Goal: Task Accomplishment & Management: Manage account settings

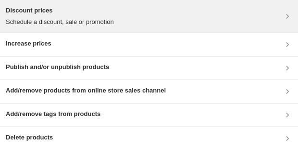
click at [124, 15] on div "Discount prices Schedule a discount, sale or promotion" at bounding box center [149, 16] width 286 height 21
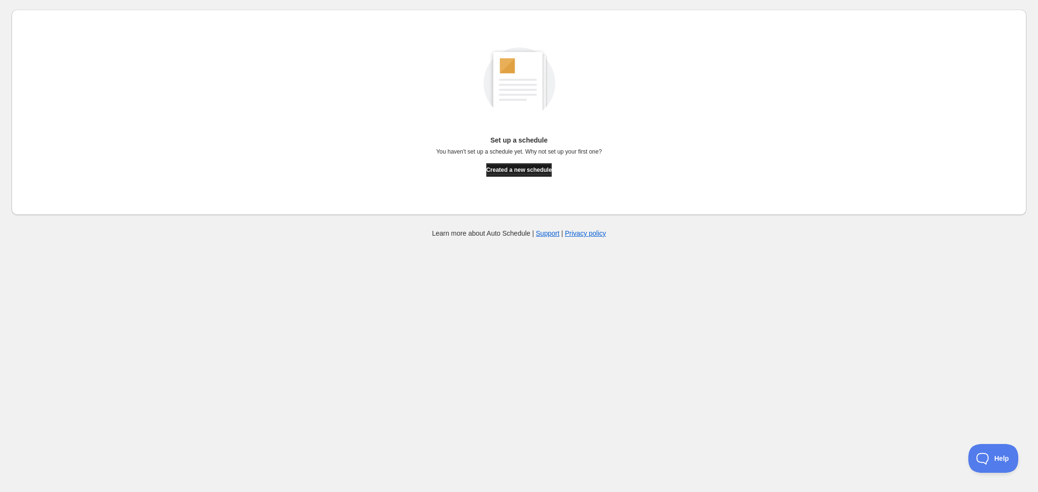
click at [525, 171] on span "Created a new schedule" at bounding box center [519, 170] width 66 height 8
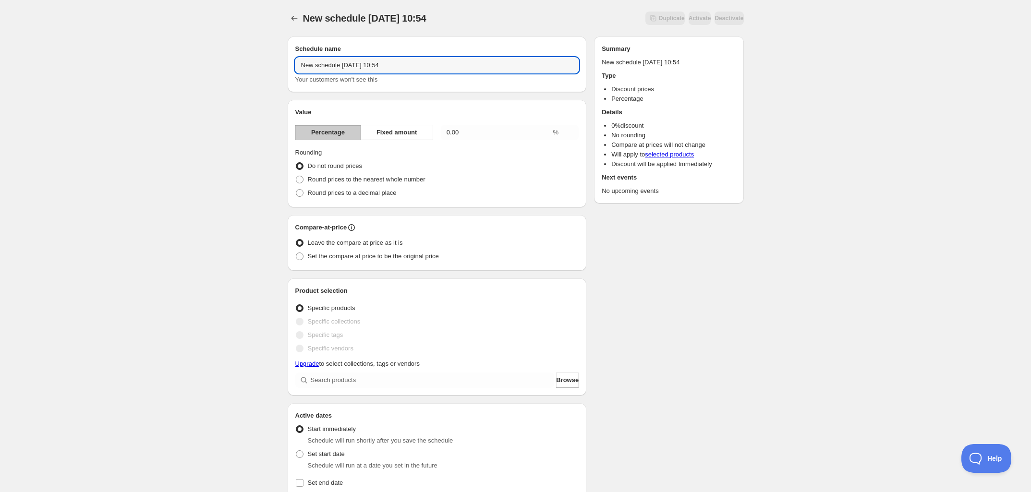
drag, startPoint x: 436, startPoint y: 67, endPoint x: 224, endPoint y: 71, distance: 211.9
click at [224, 71] on div "New schedule Sep 18 2025 10:54. This page is ready New schedule Sep 18 2025 10:…" at bounding box center [515, 380] width 1031 height 761
type input "Fim de Verão"
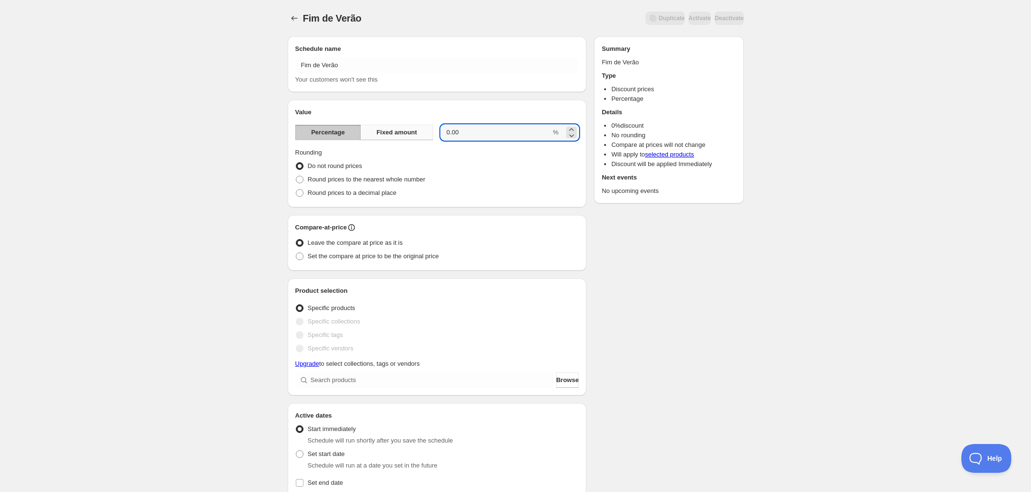
drag, startPoint x: 471, startPoint y: 132, endPoint x: 393, endPoint y: 131, distance: 77.8
click at [393, 131] on div "Percentage Fixed amount 0.00 %" at bounding box center [437, 132] width 284 height 15
type input "20"
click at [268, 151] on div "Fim de Verão. This page is ready Fim de Verão Duplicate Activate Deactivate Mor…" at bounding box center [515, 380] width 1031 height 761
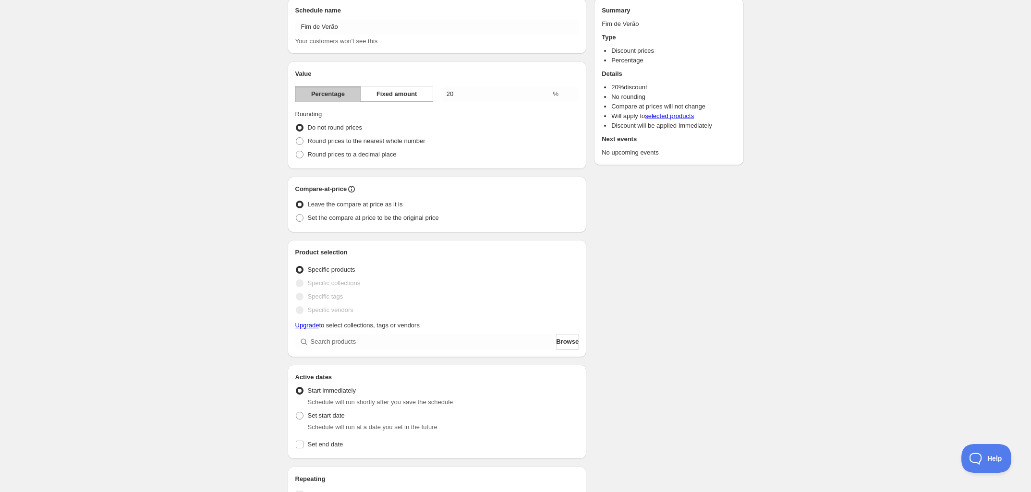
scroll to position [60, 0]
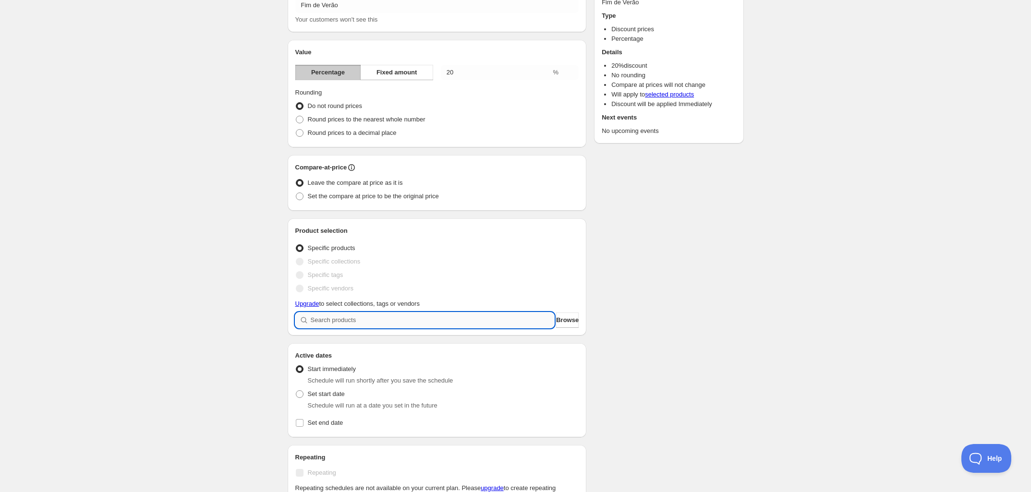
click at [366, 320] on input "search" at bounding box center [433, 320] width 244 height 15
type input "c"
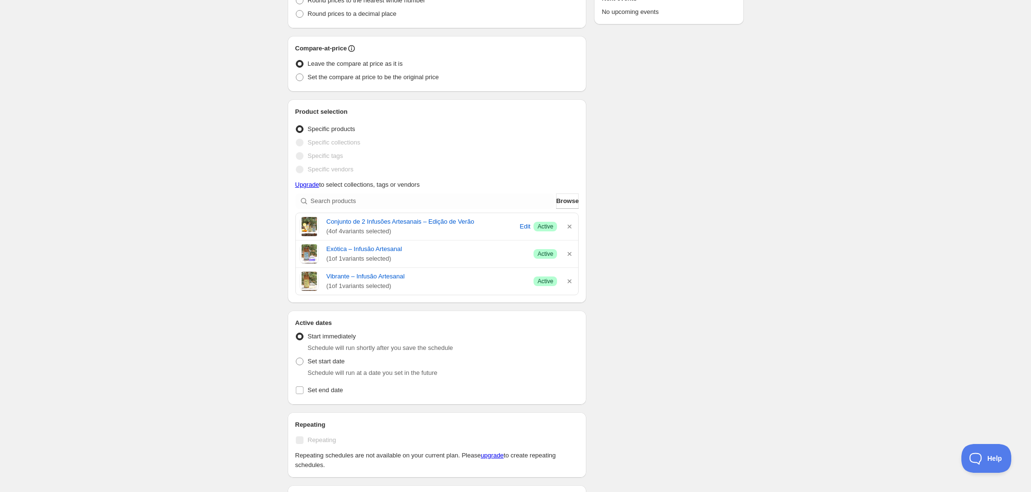
scroll to position [180, 0]
click at [328, 362] on span "Set start date" at bounding box center [326, 360] width 37 height 7
click at [296, 357] on input "Set start date" at bounding box center [296, 357] width 0 height 0
radio input "true"
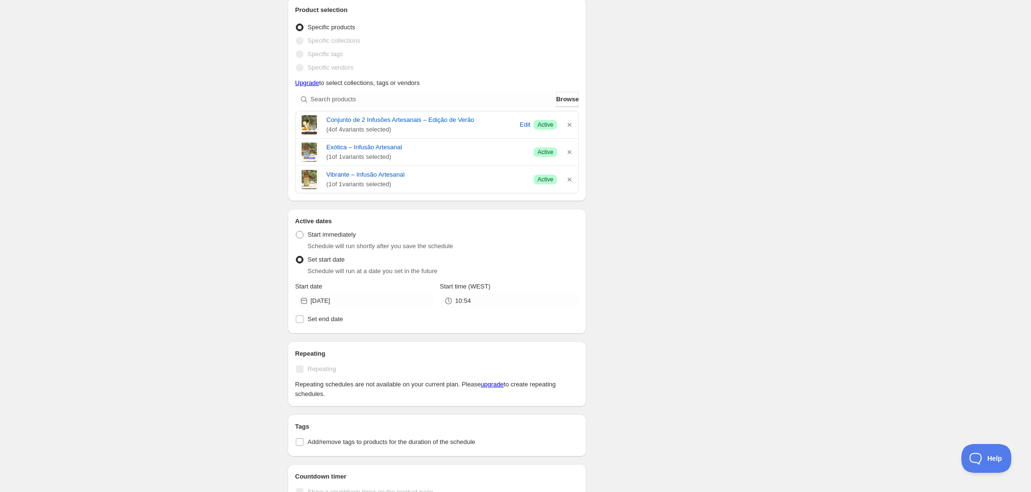
scroll to position [277, 0]
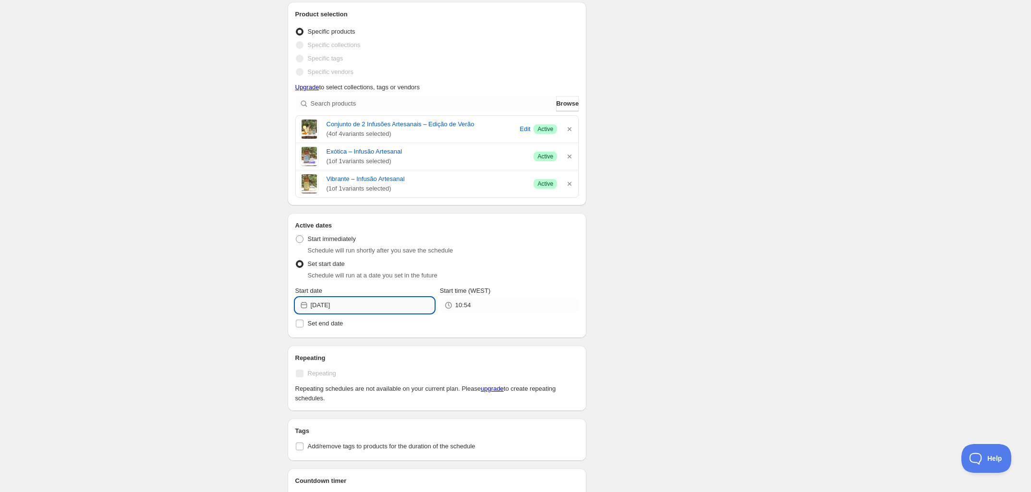
click at [346, 309] on input "2025-09-18" at bounding box center [372, 305] width 123 height 15
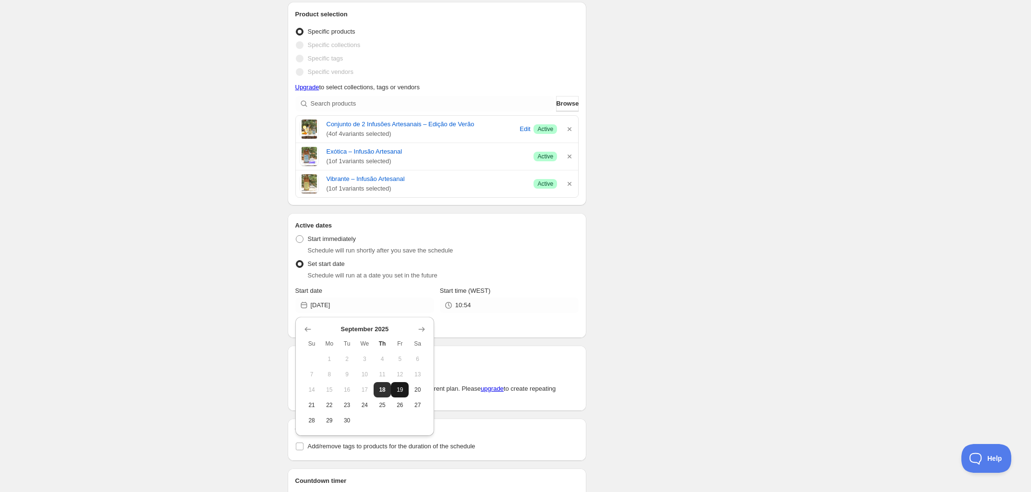
click at [398, 390] on span "19" at bounding box center [400, 390] width 10 height 8
type input "[DATE]"
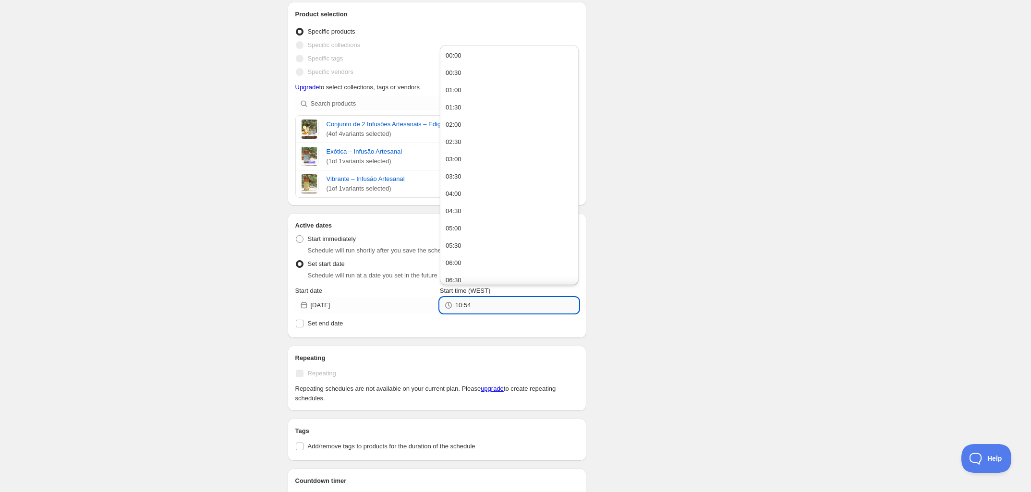
click at [469, 309] on input "10:54" at bounding box center [516, 305] width 123 height 15
click at [475, 221] on button "10:00" at bounding box center [509, 221] width 133 height 15
type input "10:00"
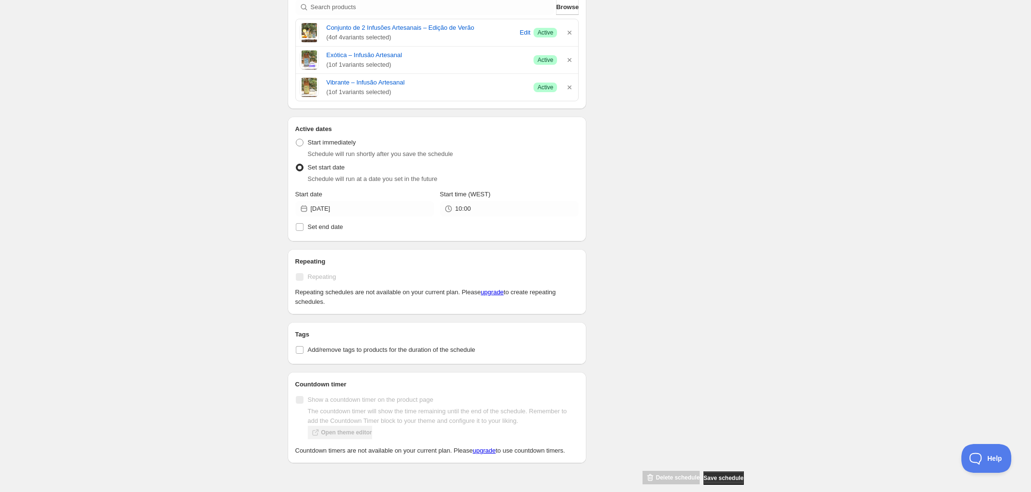
scroll to position [397, 0]
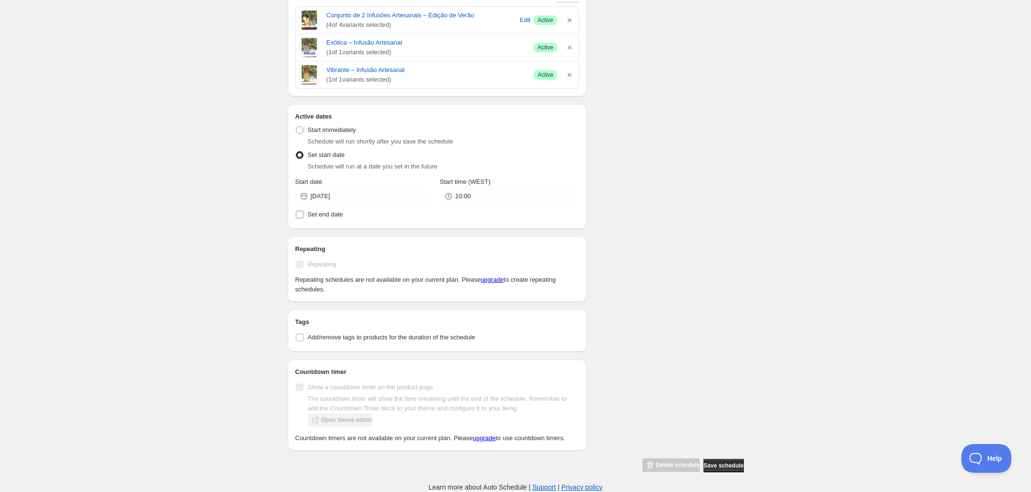
click at [318, 210] on span "Set end date" at bounding box center [326, 215] width 36 height 10
click at [304, 211] on input "Set end date" at bounding box center [300, 215] width 8 height 8
checkbox input "true"
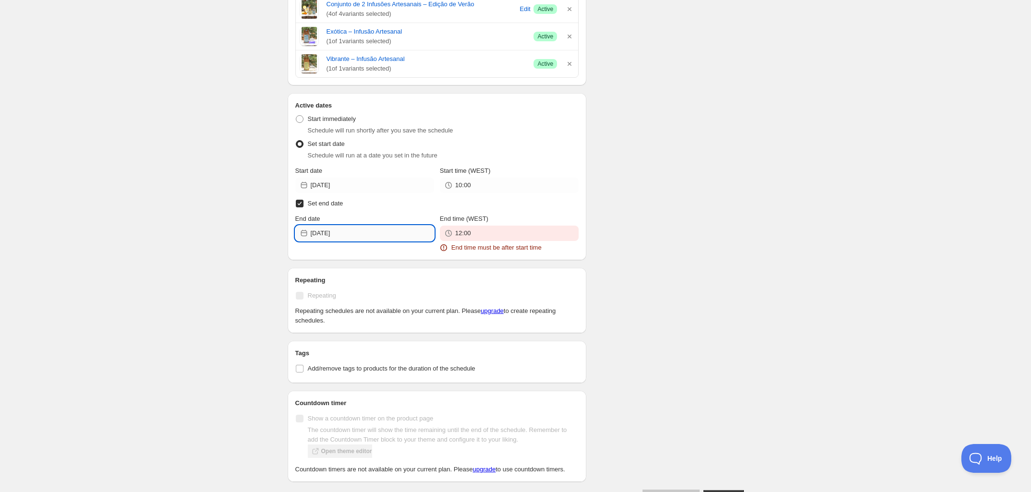
click at [346, 236] on input "2025-09-18" at bounding box center [372, 233] width 123 height 15
click at [412, 255] on div at bounding box center [364, 258] width 123 height 10
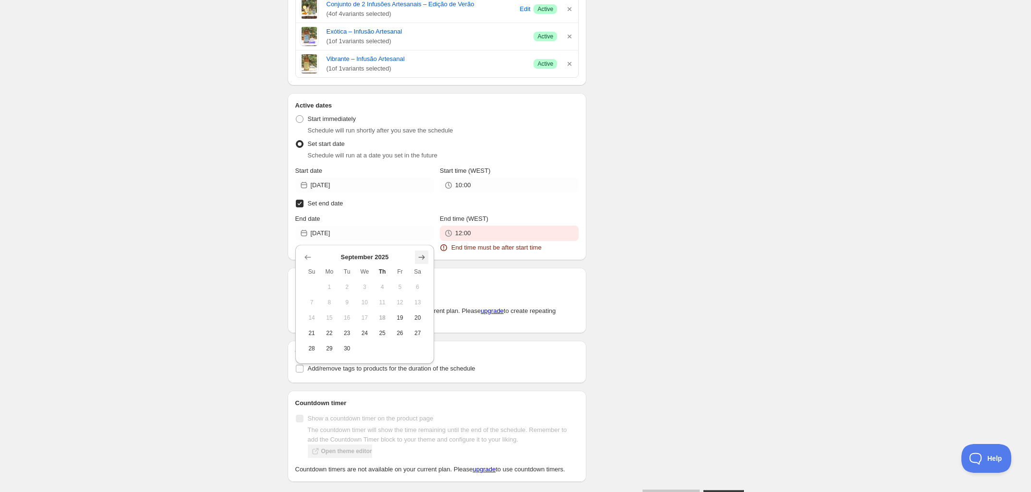
click at [419, 255] on icon "Show next month, October 2025" at bounding box center [422, 258] width 10 height 10
click at [419, 255] on icon "Show next month, November 2025" at bounding box center [422, 258] width 10 height 10
click at [316, 259] on div at bounding box center [364, 258] width 123 height 10
click at [308, 258] on icon "Show previous month, October 2025" at bounding box center [308, 258] width 10 height 10
click at [308, 258] on icon "Show previous month, September 2025" at bounding box center [308, 258] width 10 height 10
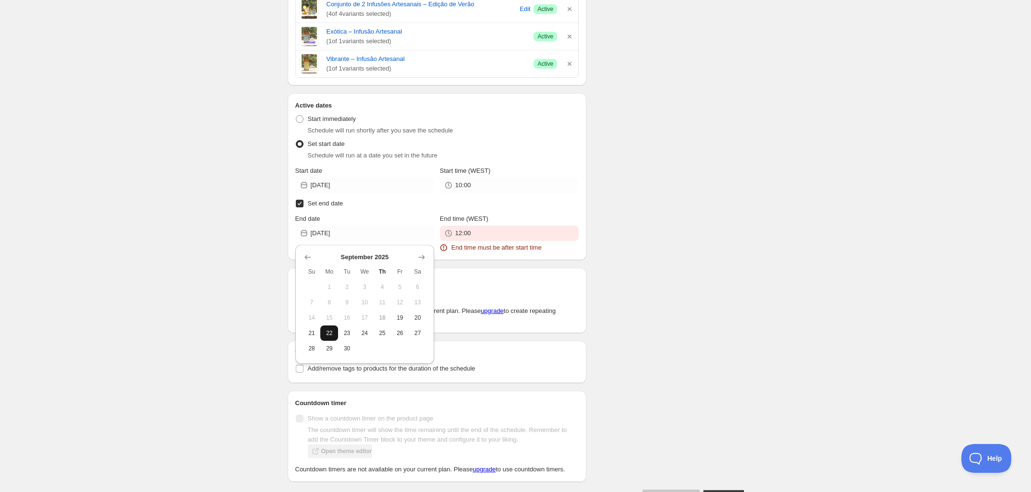
click at [328, 334] on span "22" at bounding box center [329, 334] width 10 height 8
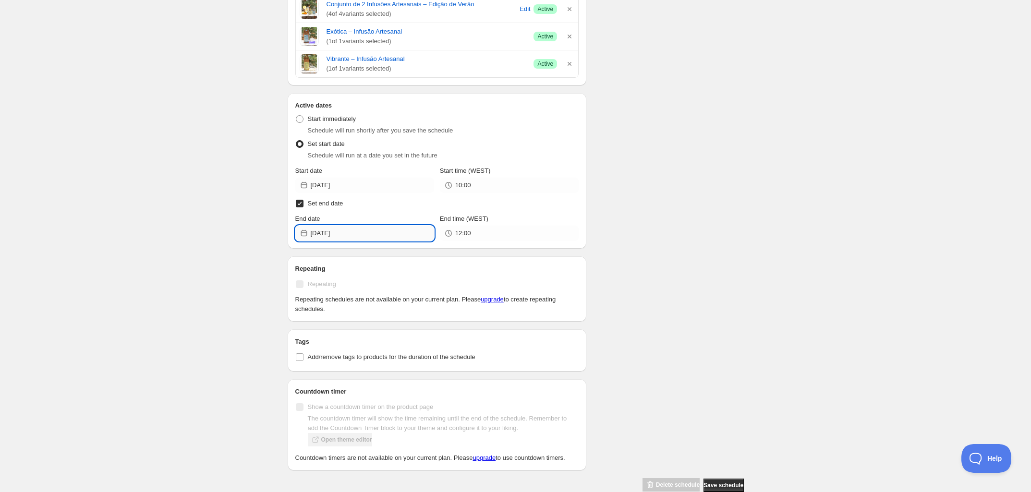
click at [343, 238] on input "2025-09-22" at bounding box center [372, 233] width 123 height 15
click at [349, 336] on span "23" at bounding box center [347, 334] width 10 height 8
type input "[DATE]"
click at [454, 233] on div "12:00" at bounding box center [509, 233] width 139 height 15
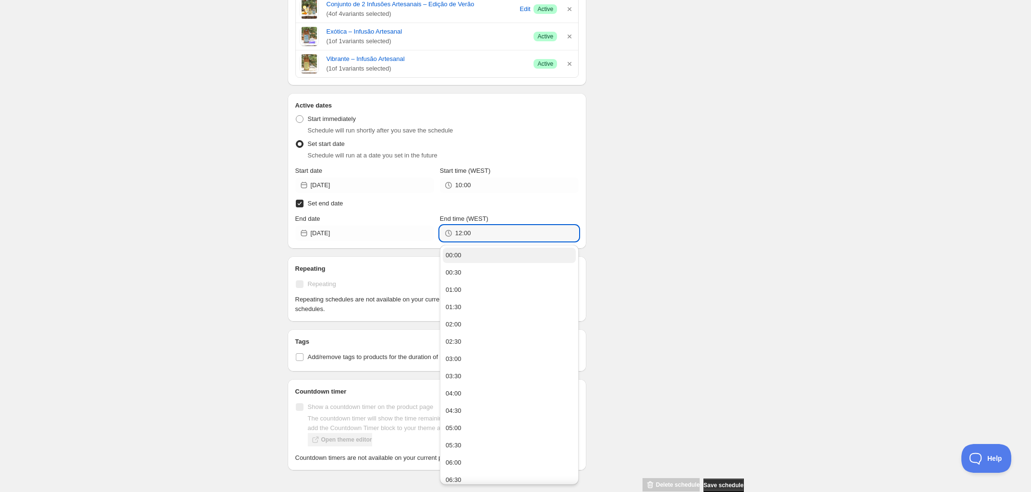
click at [477, 250] on button "00:00" at bounding box center [509, 255] width 133 height 15
type input "00:00"
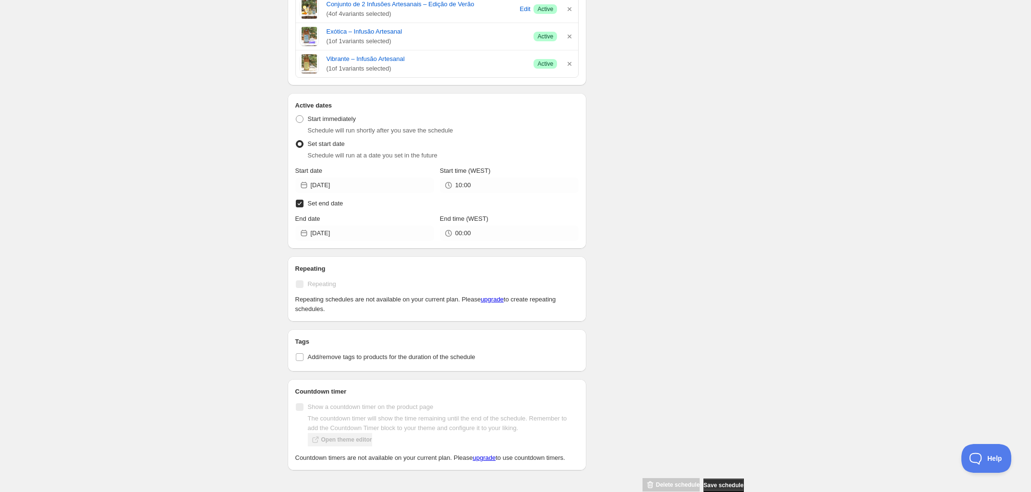
click at [203, 266] on div "Fim de Verão. This page is ready Fim de Verão Duplicate Activate Deactivate Mor…" at bounding box center [515, 57] width 1031 height 909
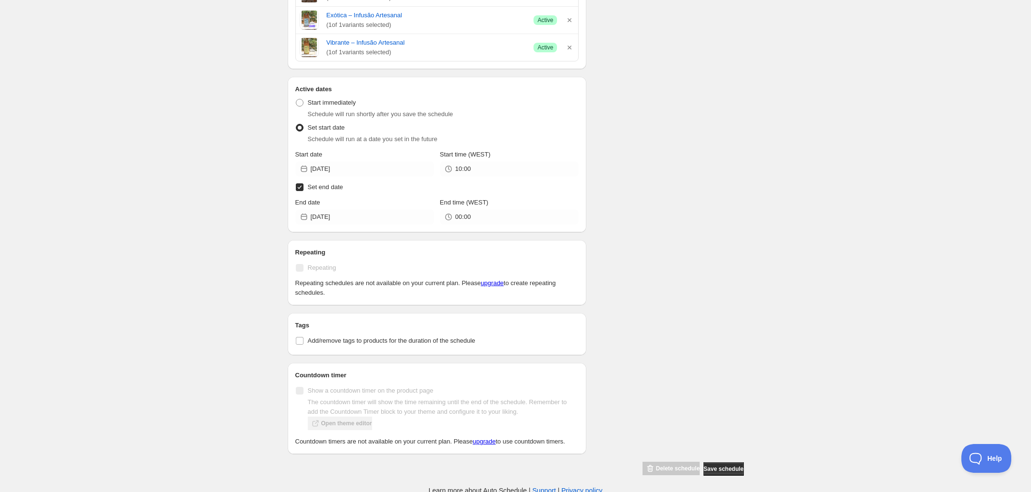
scroll to position [428, 0]
click at [408, 334] on span "Add/remove tags to products for the duration of the schedule" at bounding box center [392, 337] width 168 height 7
click at [304, 334] on input "Add/remove tags to products for the duration of the schedule" at bounding box center [300, 338] width 8 height 8
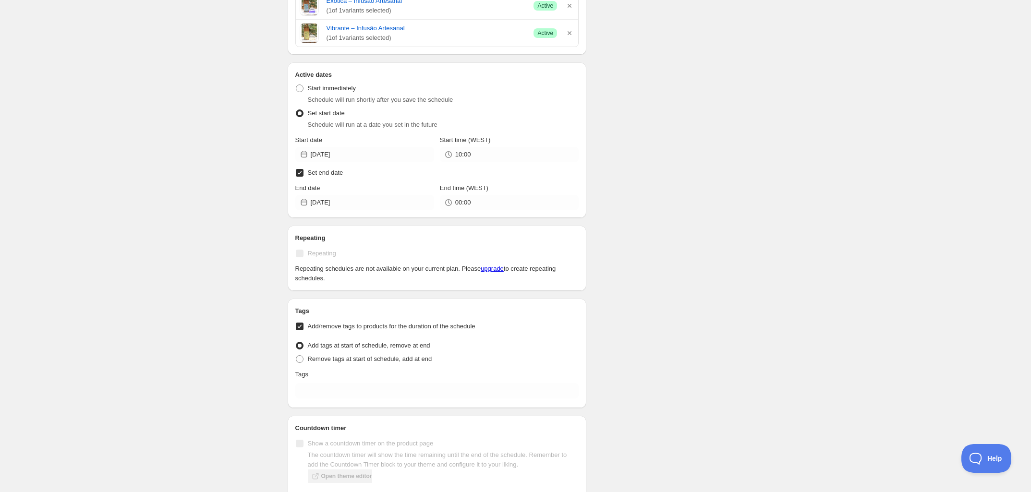
click at [423, 333] on label "Add/remove tags to products for the duration of the schedule" at bounding box center [437, 326] width 284 height 13
click at [304, 331] on input "Add/remove tags to products for the duration of the schedule" at bounding box center [300, 327] width 8 height 8
checkbox input "false"
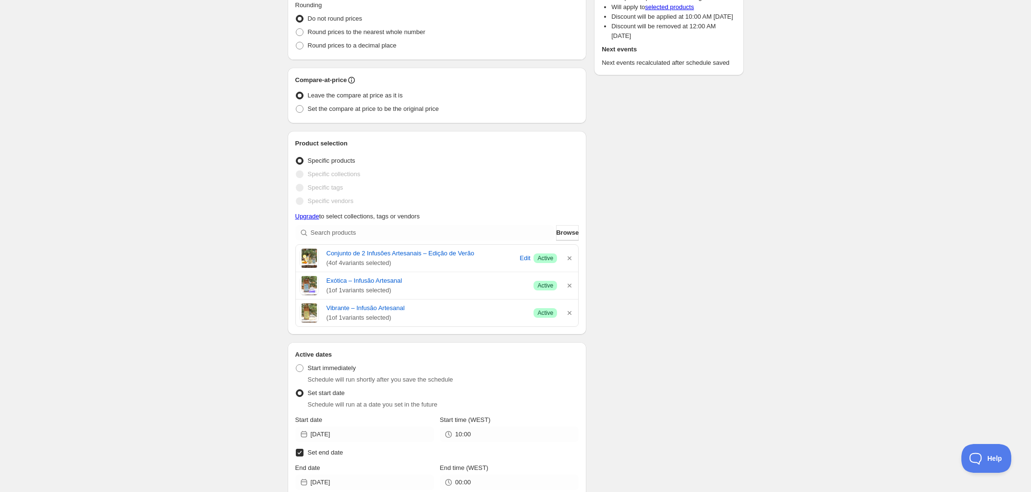
scroll to position [127, 0]
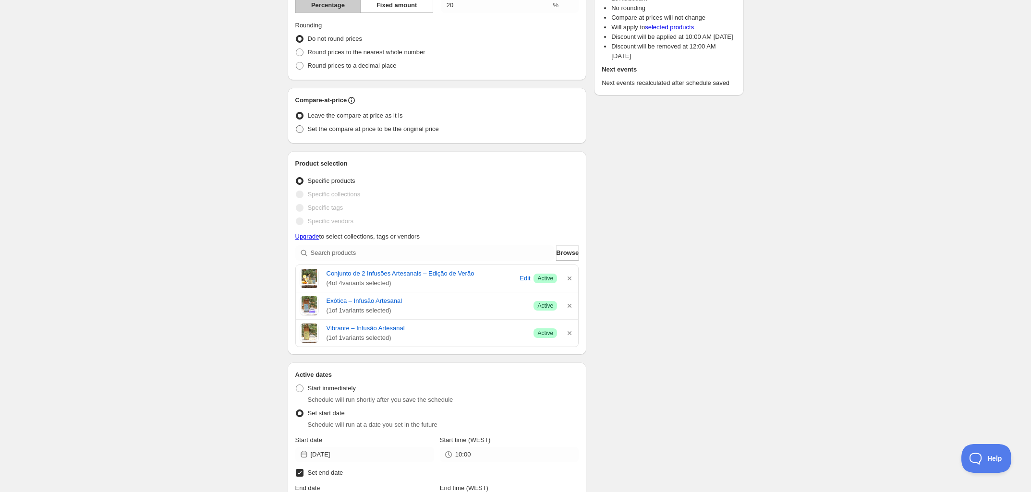
click at [395, 130] on span "Set the compare at price to be the original price" at bounding box center [373, 128] width 131 height 7
click at [296, 126] on input "Set the compare at price to be the original price" at bounding box center [296, 125] width 0 height 0
radio input "true"
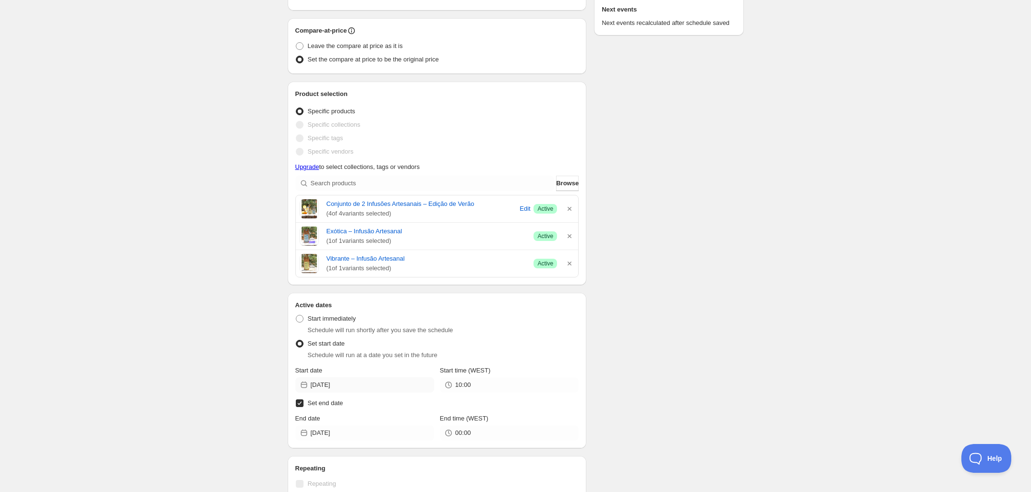
scroll to position [247, 0]
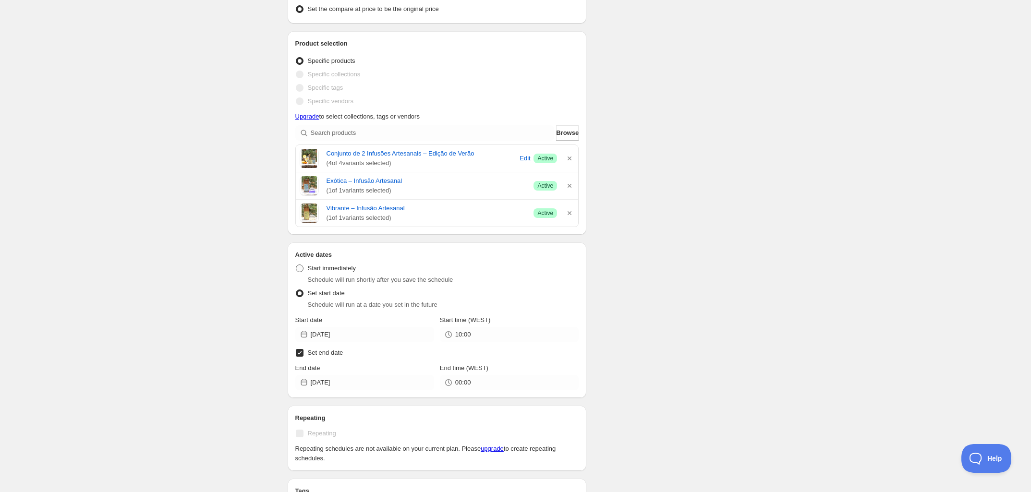
click at [338, 274] on label "Start immediately" at bounding box center [325, 268] width 61 height 13
click at [296, 265] on input "Start immediately" at bounding box center [296, 265] width 0 height 0
radio input "true"
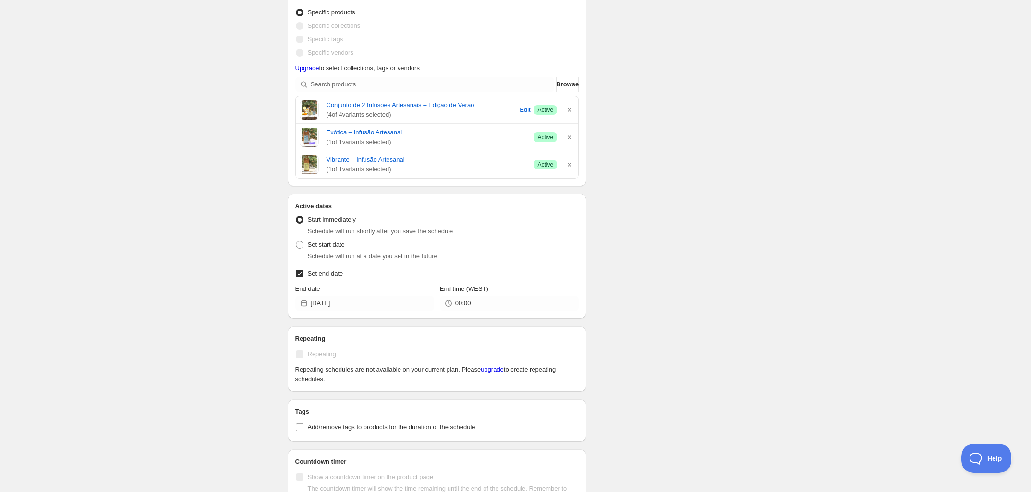
scroll to position [397, 0]
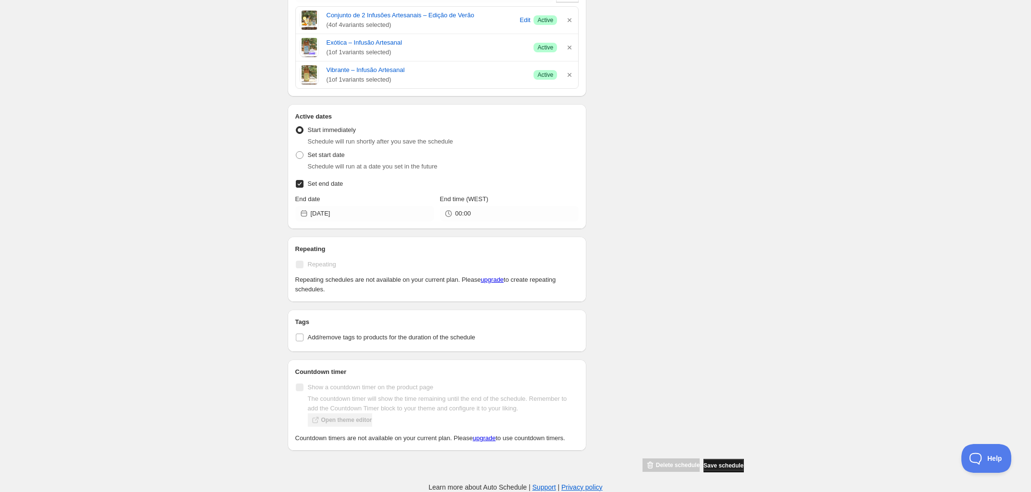
click at [719, 468] on span "Save schedule" at bounding box center [724, 466] width 40 height 8
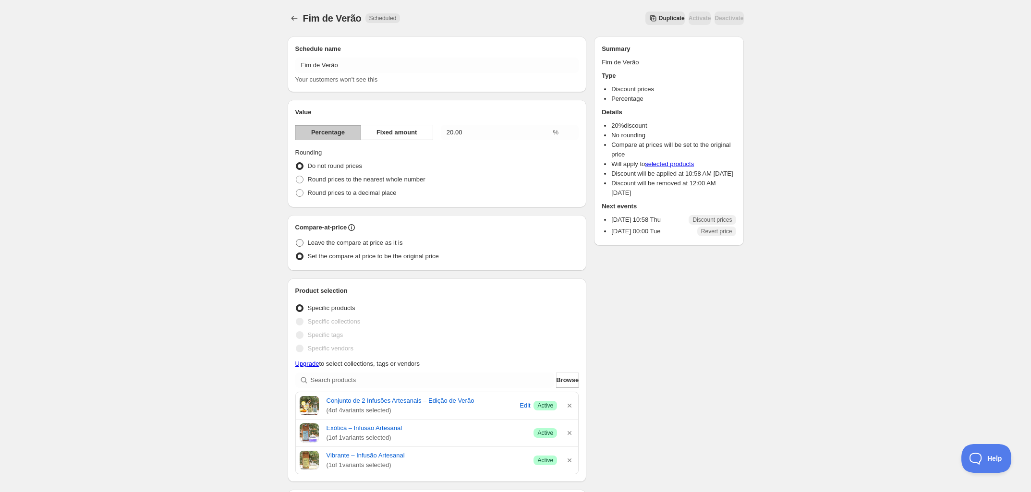
click at [356, 245] on span "Leave the compare at price as it is" at bounding box center [355, 242] width 95 height 7
click at [296, 240] on input "Leave the compare at price as it is" at bounding box center [296, 239] width 0 height 0
radio input "true"
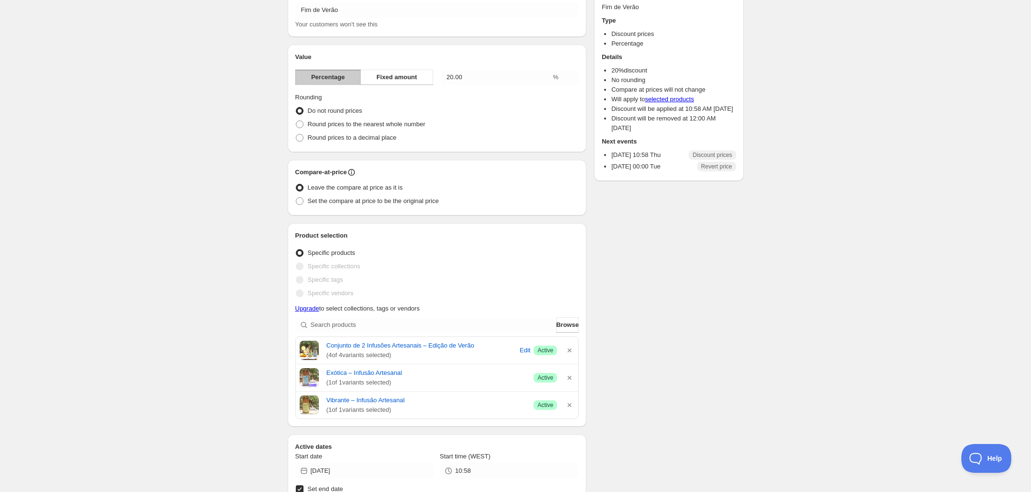
scroll to position [371, 0]
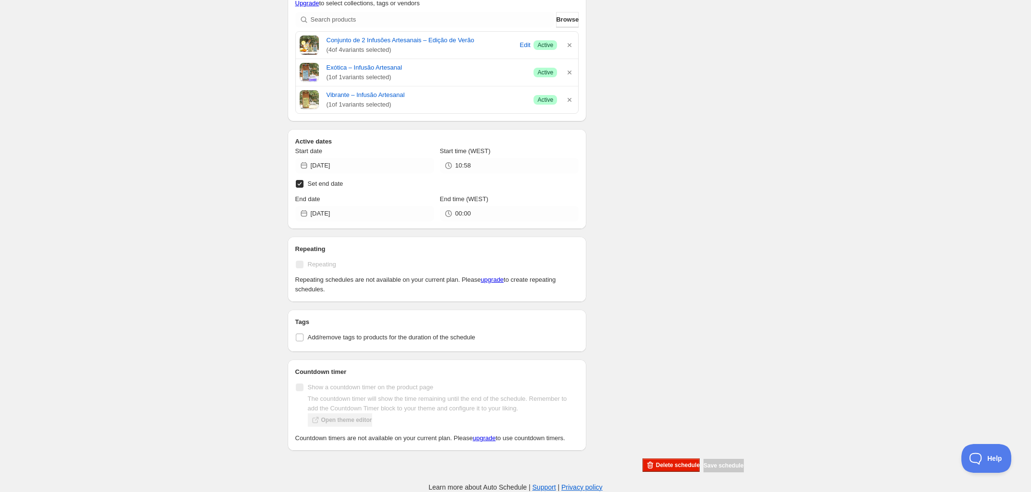
click at [717, 469] on div "Save schedule" at bounding box center [724, 465] width 40 height 13
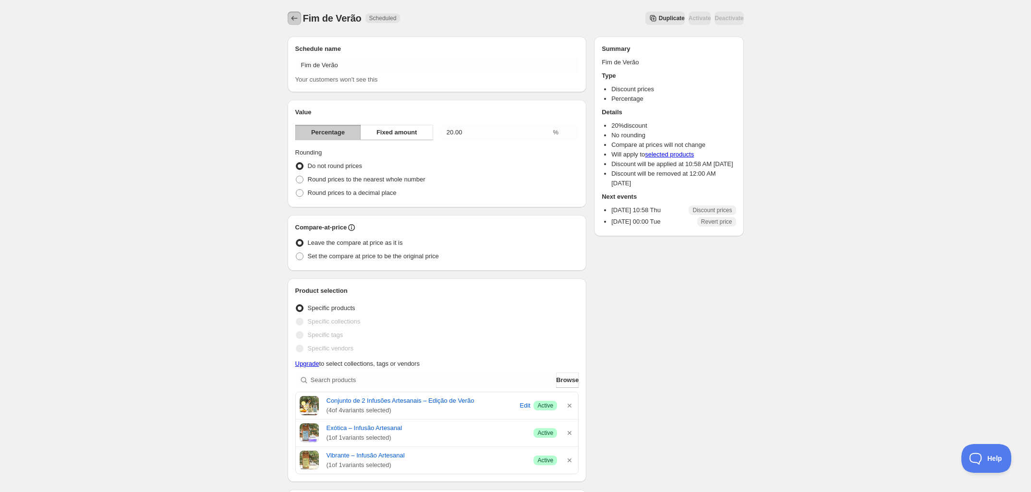
click at [294, 19] on icon "Schedules" at bounding box center [295, 18] width 10 height 10
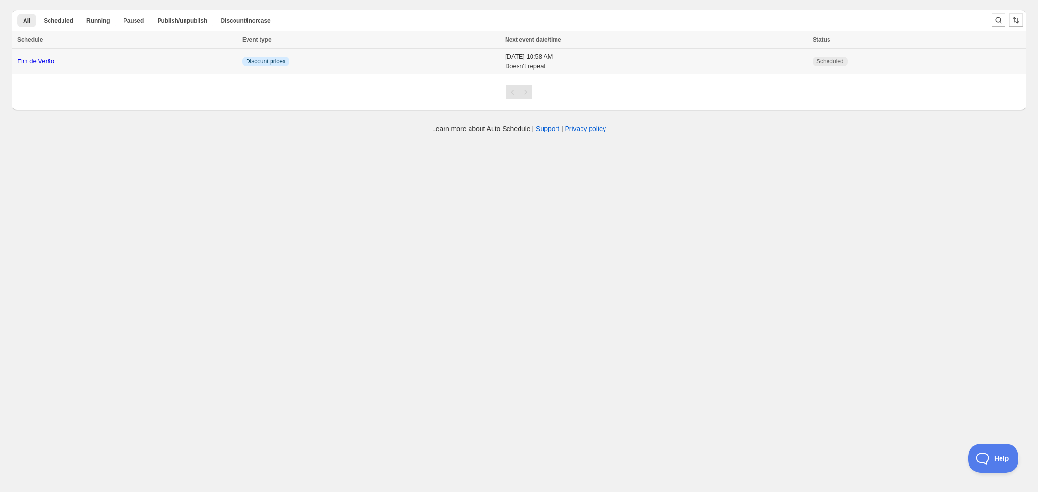
click at [352, 60] on td "Info Discount prices" at bounding box center [370, 61] width 263 height 25
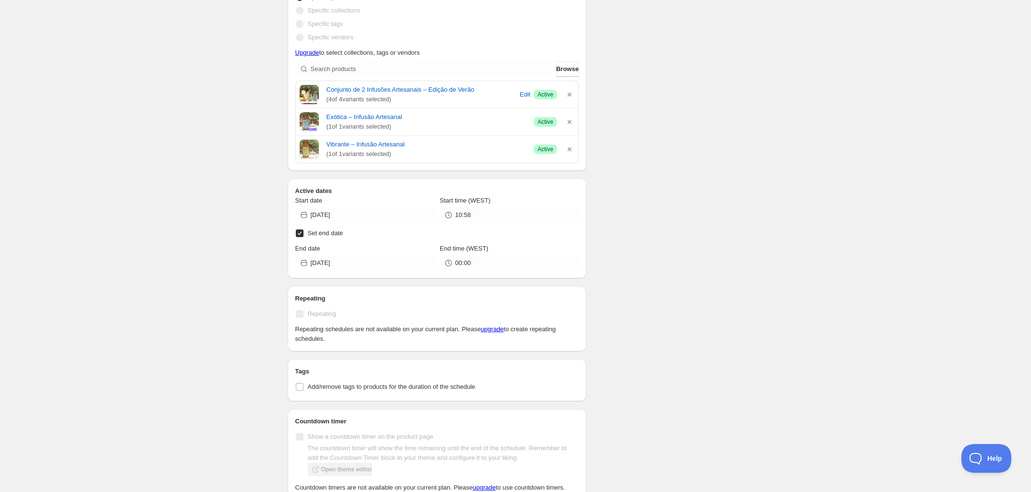
scroll to position [371, 0]
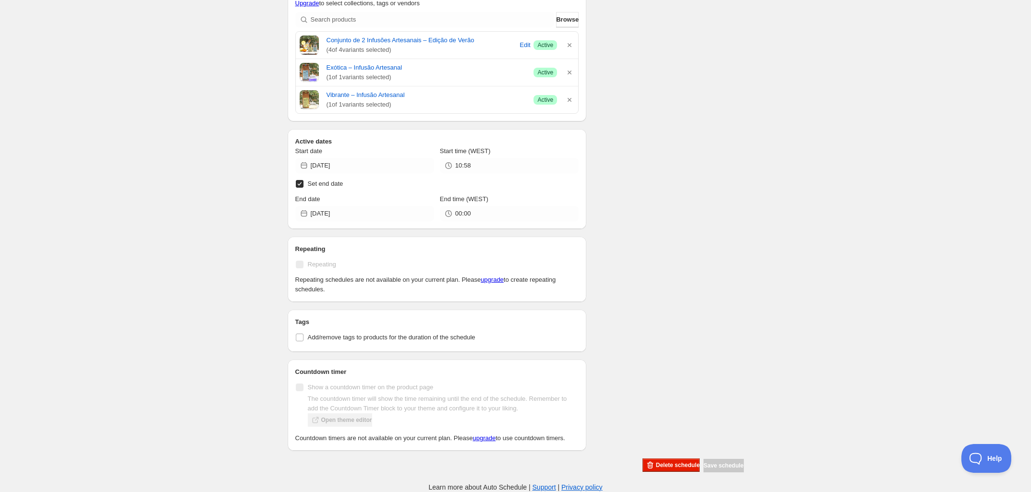
click at [320, 180] on span "Set end date" at bounding box center [326, 183] width 36 height 7
click at [304, 180] on input "Set end date" at bounding box center [300, 184] width 8 height 8
checkbox input "false"
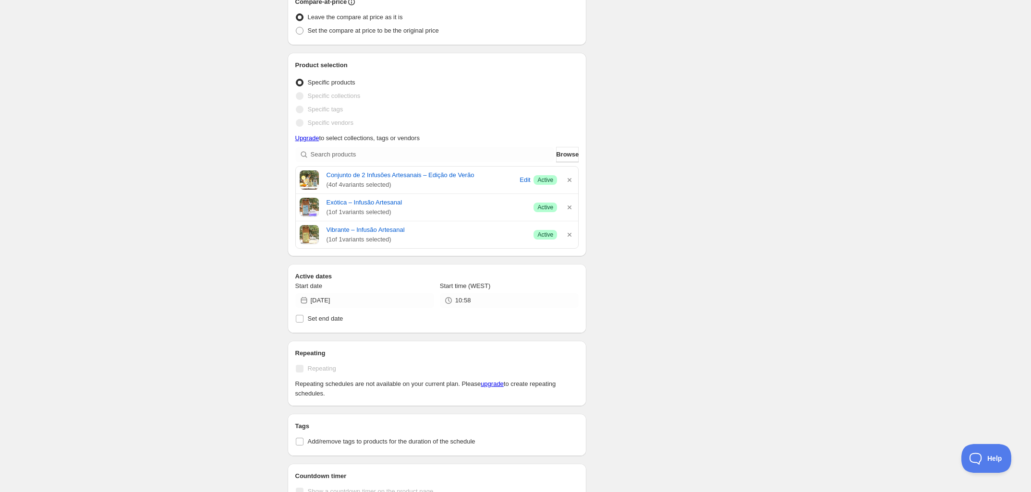
scroll to position [221, 0]
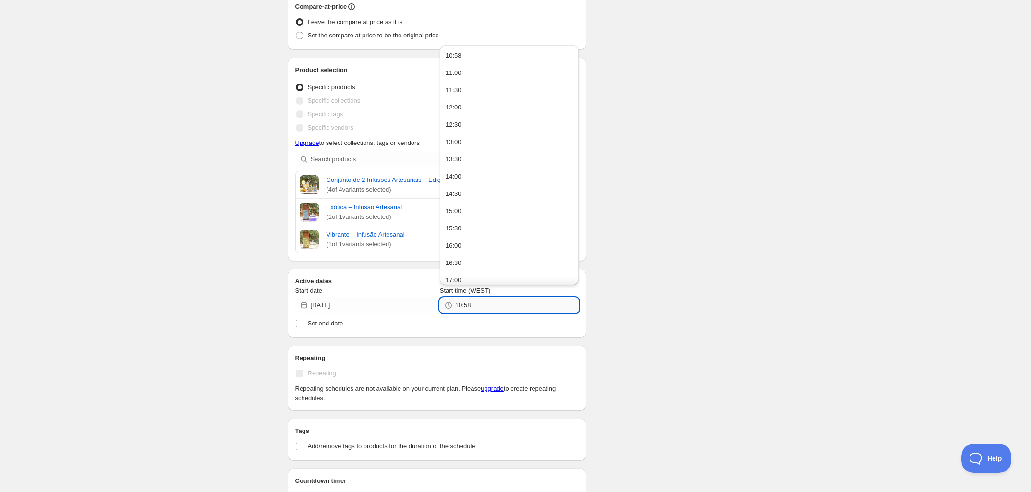
click at [472, 310] on input "10:58" at bounding box center [516, 305] width 123 height 15
click at [467, 60] on button "10:58" at bounding box center [509, 55] width 133 height 15
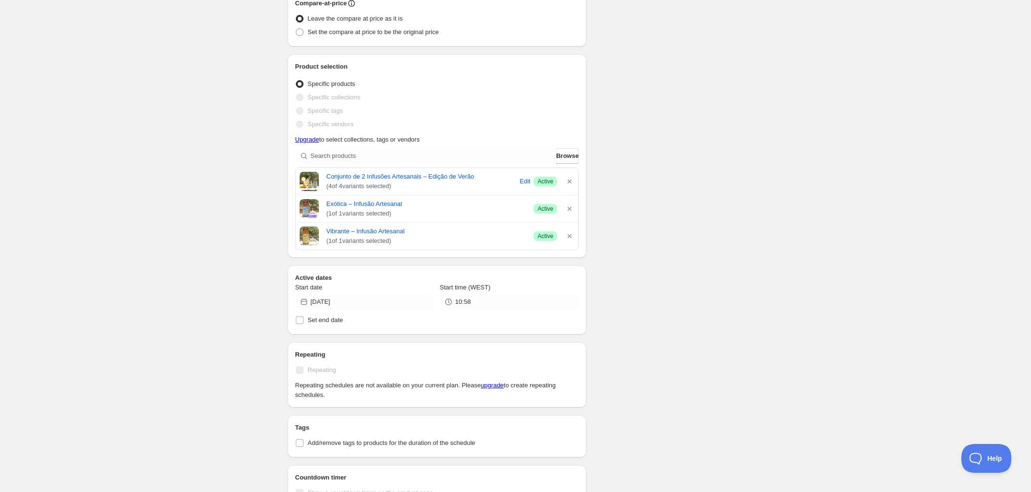
scroll to position [341, 0]
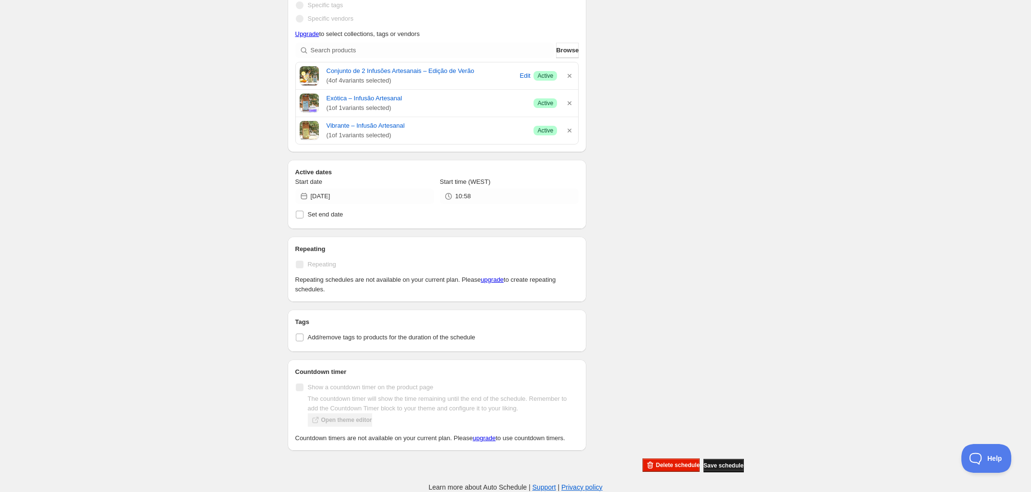
click at [728, 464] on span "Save schedule" at bounding box center [724, 466] width 40 height 8
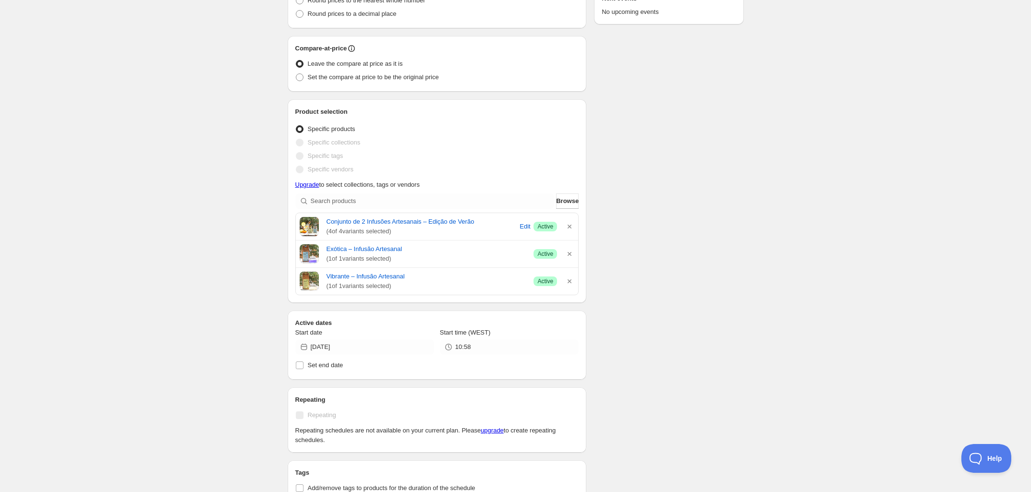
scroll to position [180, 0]
click at [346, 80] on span "Set the compare at price to be the original price" at bounding box center [373, 76] width 131 height 7
click at [296, 73] on input "Set the compare at price to be the original price" at bounding box center [296, 73] width 0 height 0
radio input "true"
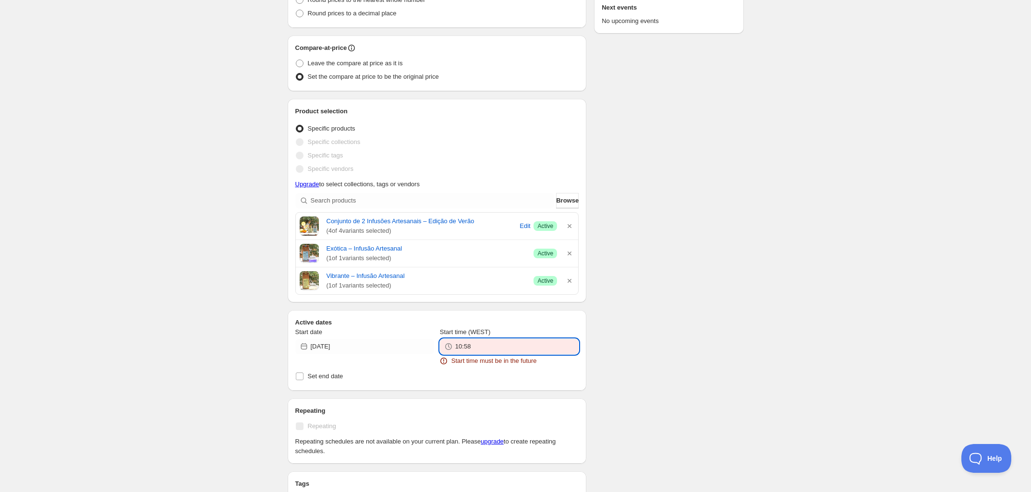
click at [505, 346] on input "10:58" at bounding box center [516, 346] width 123 height 15
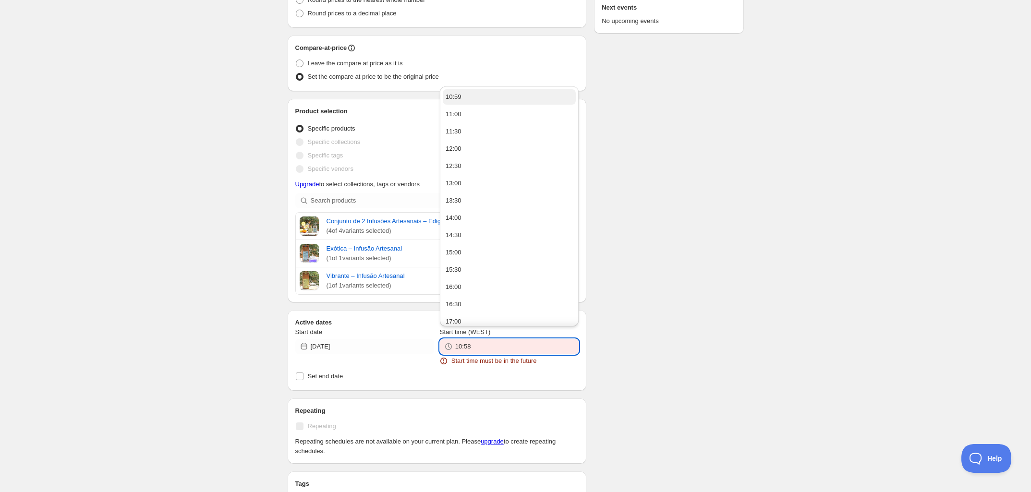
click at [474, 98] on button "10:59" at bounding box center [509, 96] width 133 height 15
type input "10:59"
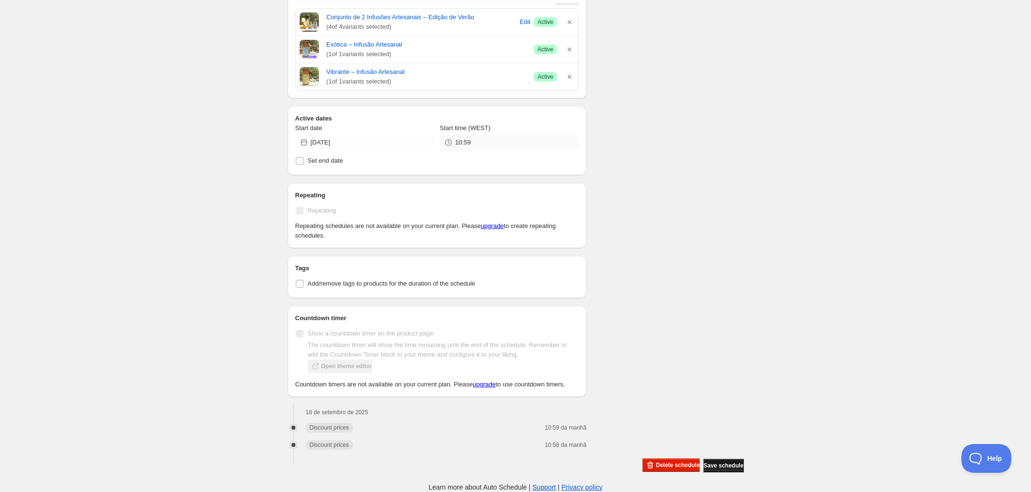
scroll to position [403, 0]
click at [656, 465] on span "Delete schedule" at bounding box center [678, 466] width 44 height 8
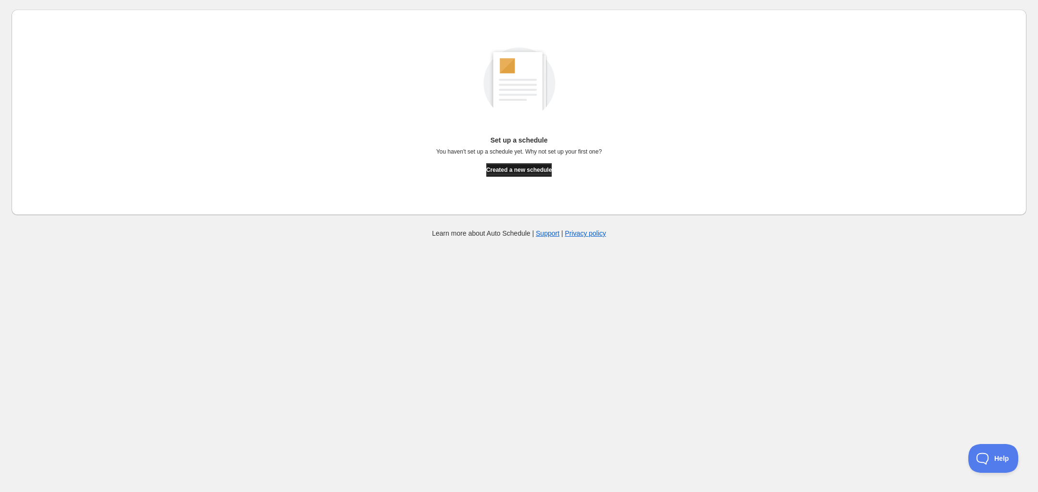
click at [510, 170] on span "Created a new schedule" at bounding box center [519, 170] width 66 height 8
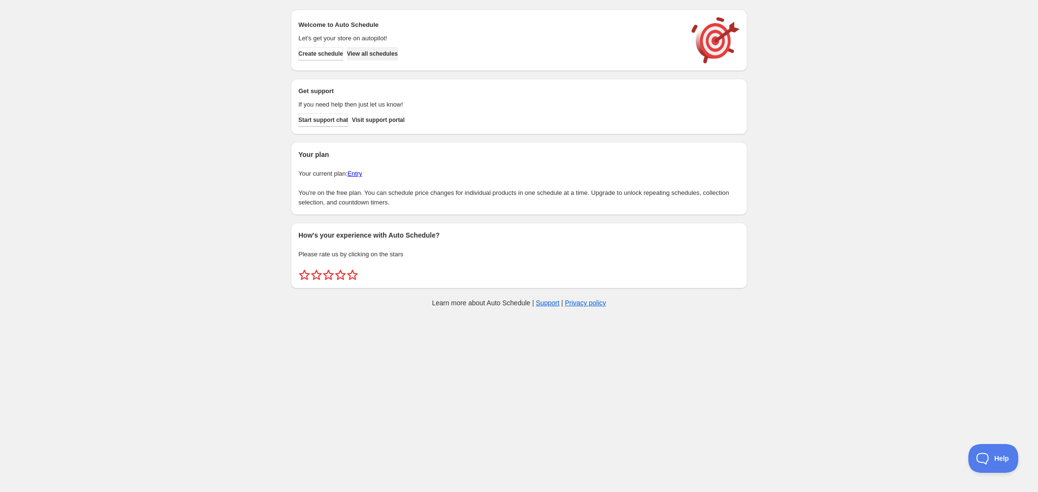
click at [398, 52] on span "View all schedules" at bounding box center [372, 54] width 51 height 8
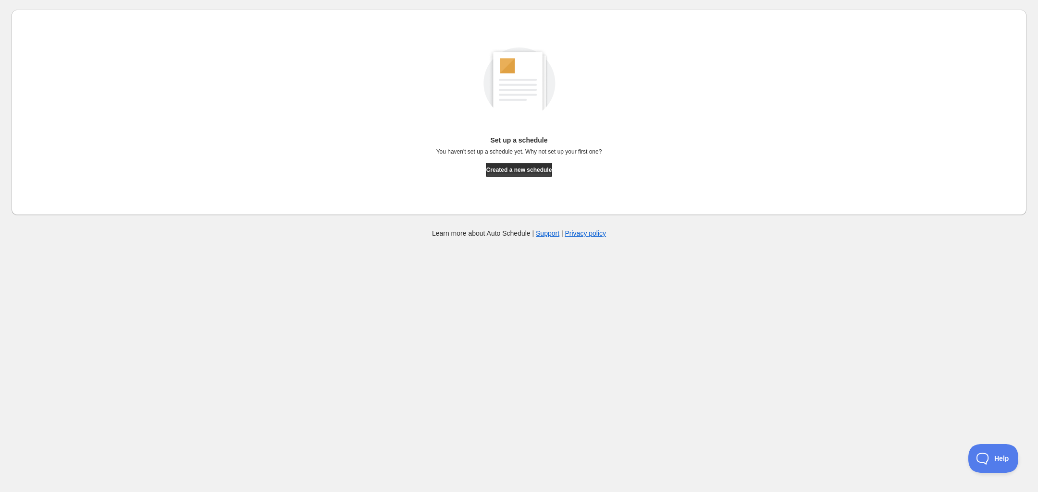
click at [518, 161] on div "Set up a schedule You haven't set up a schedule yet. Why not set up your first …" at bounding box center [519, 149] width 166 height 28
click at [513, 171] on span "Created a new schedule" at bounding box center [519, 170] width 66 height 8
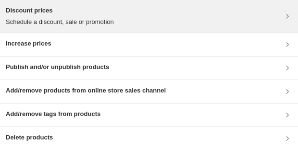
click at [98, 18] on p "Schedule a discount, sale or promotion" at bounding box center [60, 22] width 108 height 10
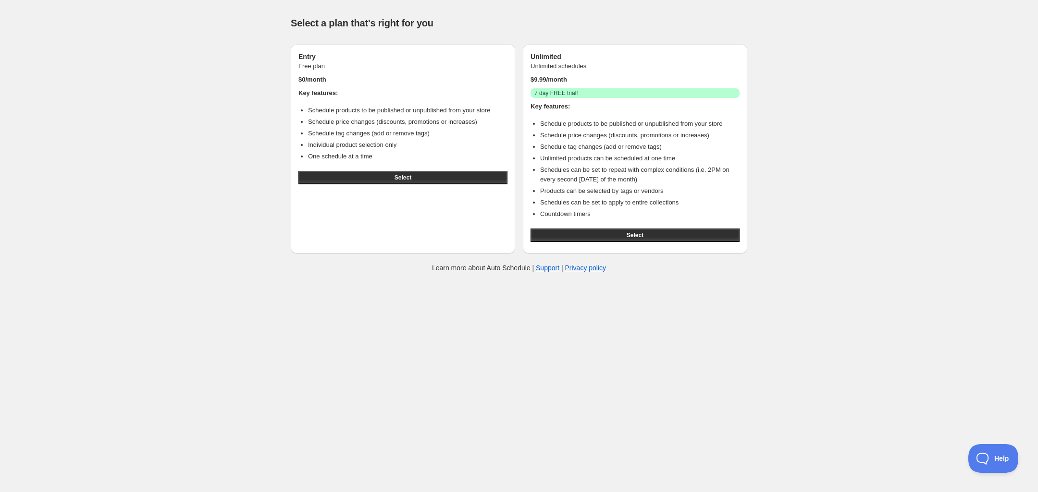
click at [375, 185] on div "Select" at bounding box center [402, 177] width 209 height 21
click at [376, 175] on button "Select" at bounding box center [402, 177] width 209 height 13
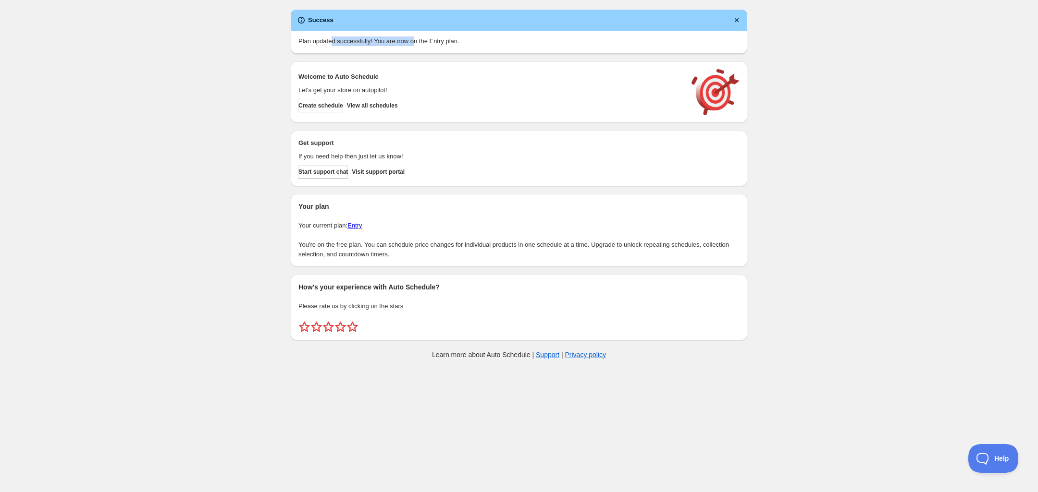
drag, startPoint x: 339, startPoint y: 39, endPoint x: 424, endPoint y: 39, distance: 85.0
click at [424, 39] on p "Plan updated successfully! You are now on the Entry plan." at bounding box center [518, 42] width 441 height 10
click at [327, 107] on span "Create schedule" at bounding box center [320, 106] width 45 height 8
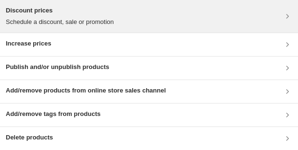
click at [80, 12] on h3 "Discount prices" at bounding box center [60, 11] width 108 height 10
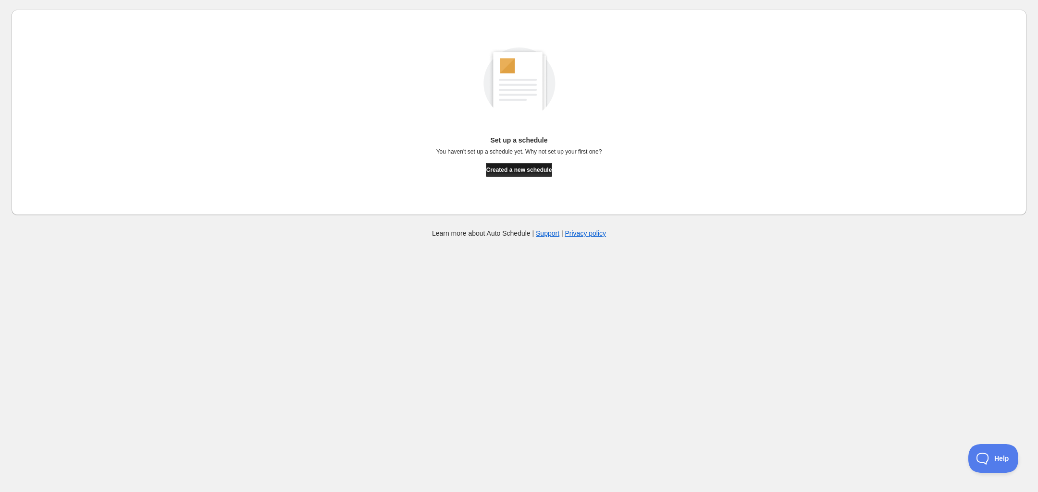
click at [517, 168] on span "Created a new schedule" at bounding box center [519, 170] width 66 height 8
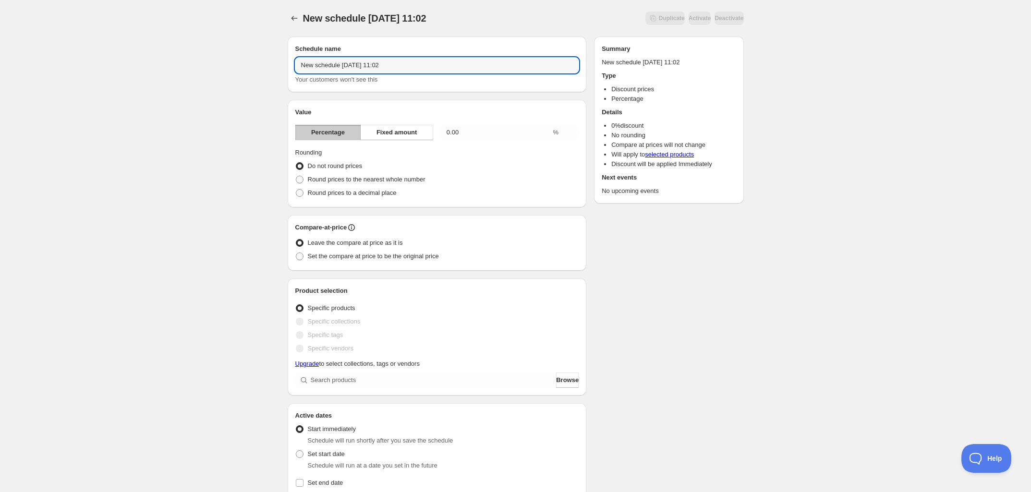
drag, startPoint x: 430, startPoint y: 62, endPoint x: 110, endPoint y: 64, distance: 320.4
click at [110, 64] on div "New schedule Sep 18 2025 11:02. This page is ready New schedule Sep 18 2025 11:…" at bounding box center [515, 380] width 1031 height 761
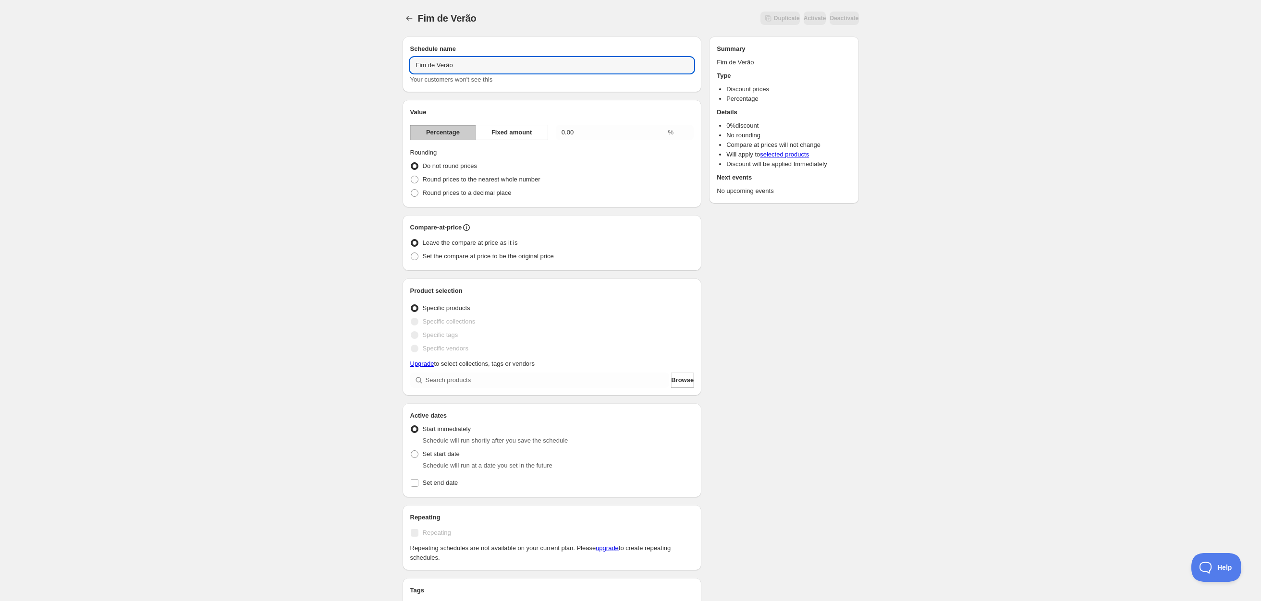
type input "Fim de Verão"
click at [813, 324] on div "Schedule name Fim de Verão Your customers won't see this Value Percentage Fixed…" at bounding box center [627, 385] width 464 height 713
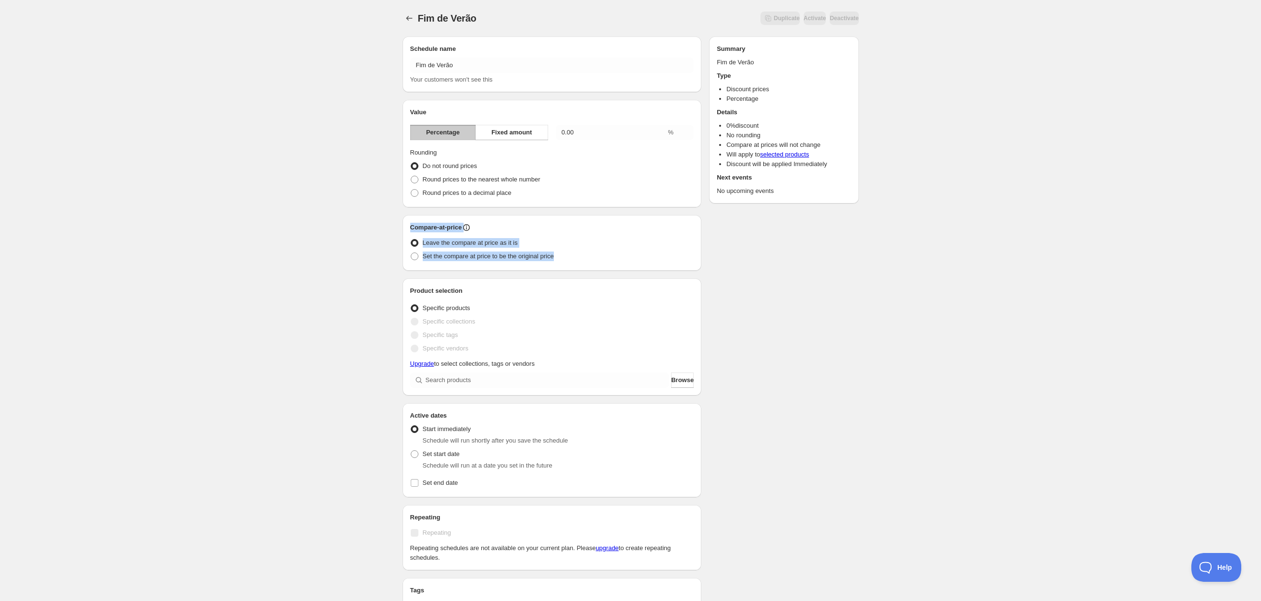
drag, startPoint x: 398, startPoint y: 224, endPoint x: 568, endPoint y: 262, distance: 174.2
click at [568, 262] on div "Schedule name Fim de Verão Your customers won't see this Value Percentage Fixed…" at bounding box center [627, 385] width 464 height 713
copy div "Compare-at-price Leave the compare at price as it is Set the compare at price t…"
click at [287, 226] on div "Fim de Verão. This page is ready Fim de Verão Duplicate Activate Deactivate Mor…" at bounding box center [630, 380] width 1261 height 761
click at [525, 256] on span "Set the compare at price to be the original price" at bounding box center [488, 256] width 131 height 7
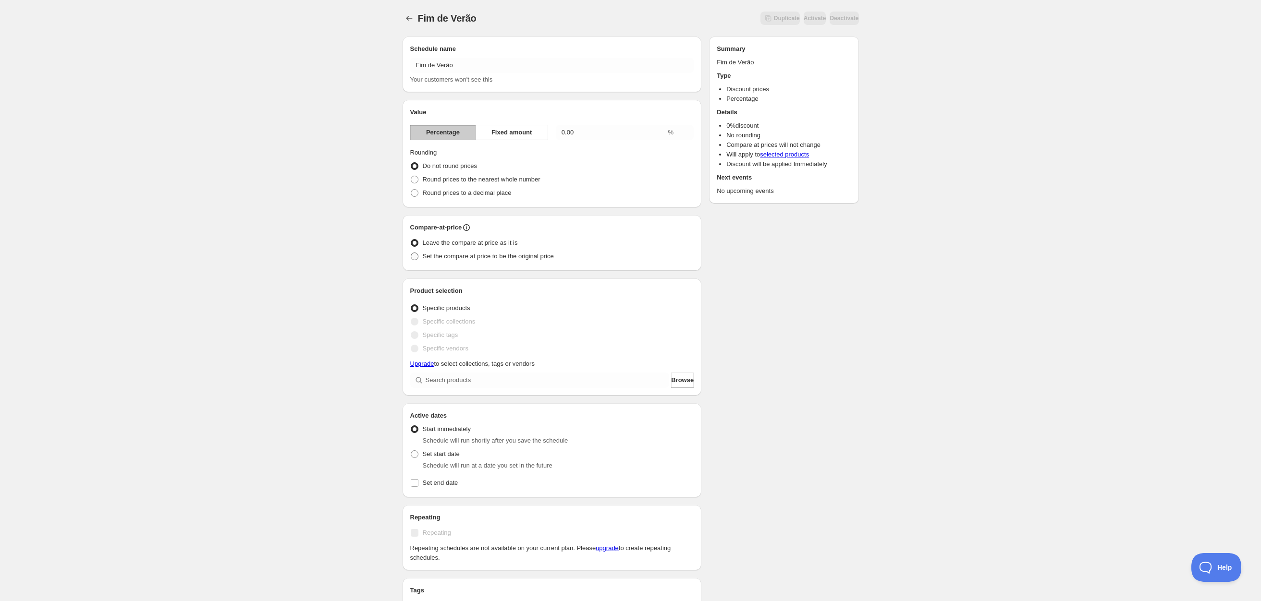
click at [411, 253] on input "Set the compare at price to be the original price" at bounding box center [411, 253] width 0 height 0
radio input "true"
drag, startPoint x: 526, startPoint y: 135, endPoint x: 505, endPoint y: 135, distance: 21.1
click at [505, 135] on div "Percentage Fixed amount 0.00 %" at bounding box center [552, 132] width 284 height 15
type input "20"
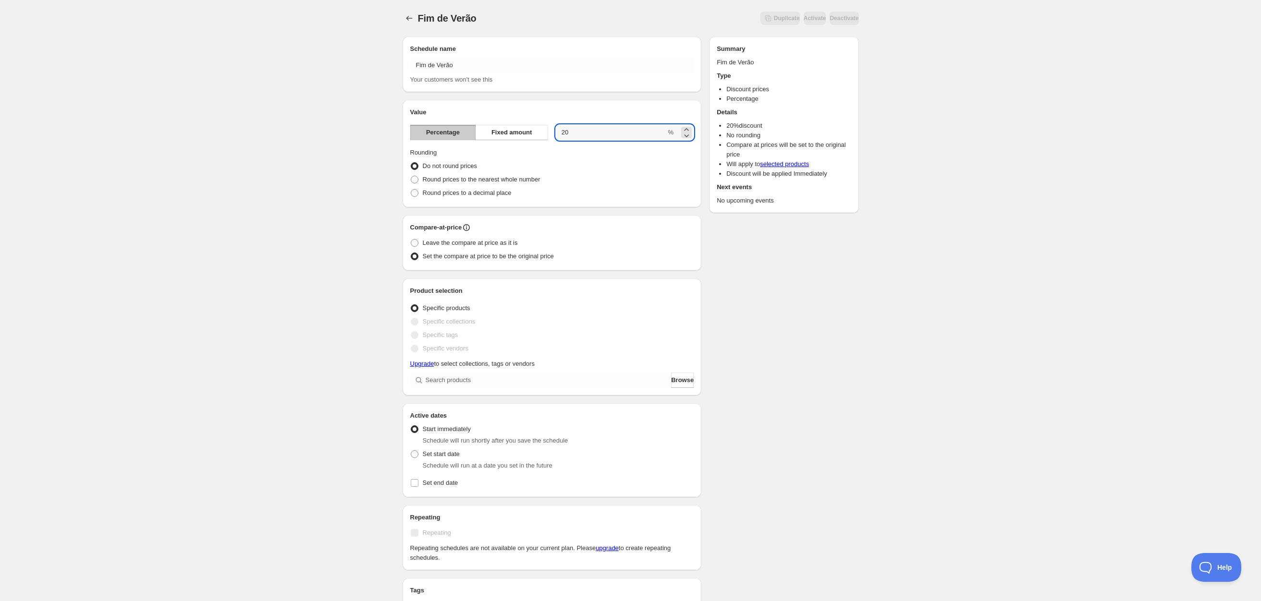
click at [303, 143] on div "Fim de Verão. This page is ready Fim de Verão Duplicate Activate Deactivate Mor…" at bounding box center [630, 380] width 1261 height 761
click at [459, 383] on input "search" at bounding box center [548, 380] width 244 height 15
type input "c"
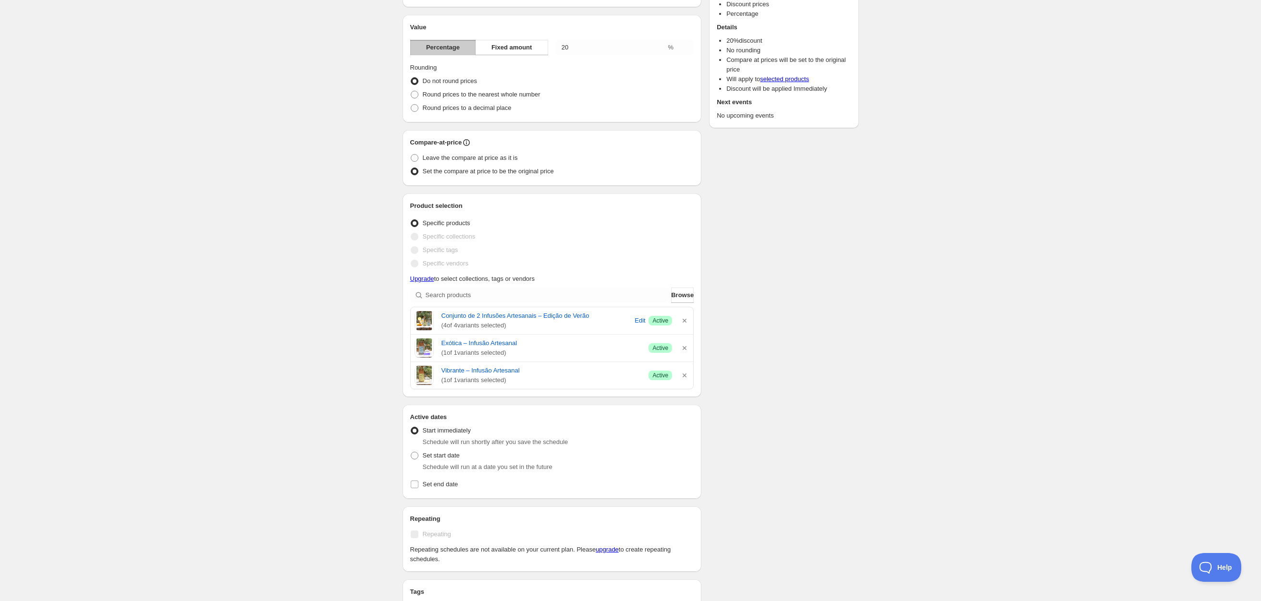
scroll to position [258, 0]
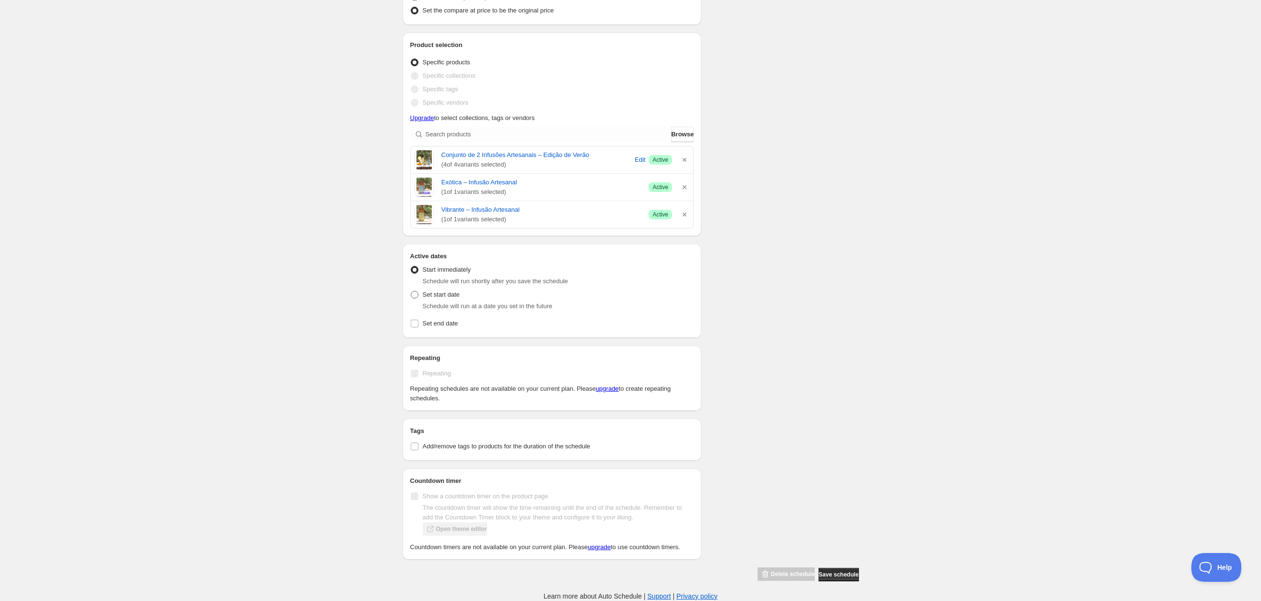
click at [431, 291] on span "Set start date" at bounding box center [441, 294] width 37 height 7
click at [411, 291] on input "Set start date" at bounding box center [411, 291] width 0 height 0
radio input "true"
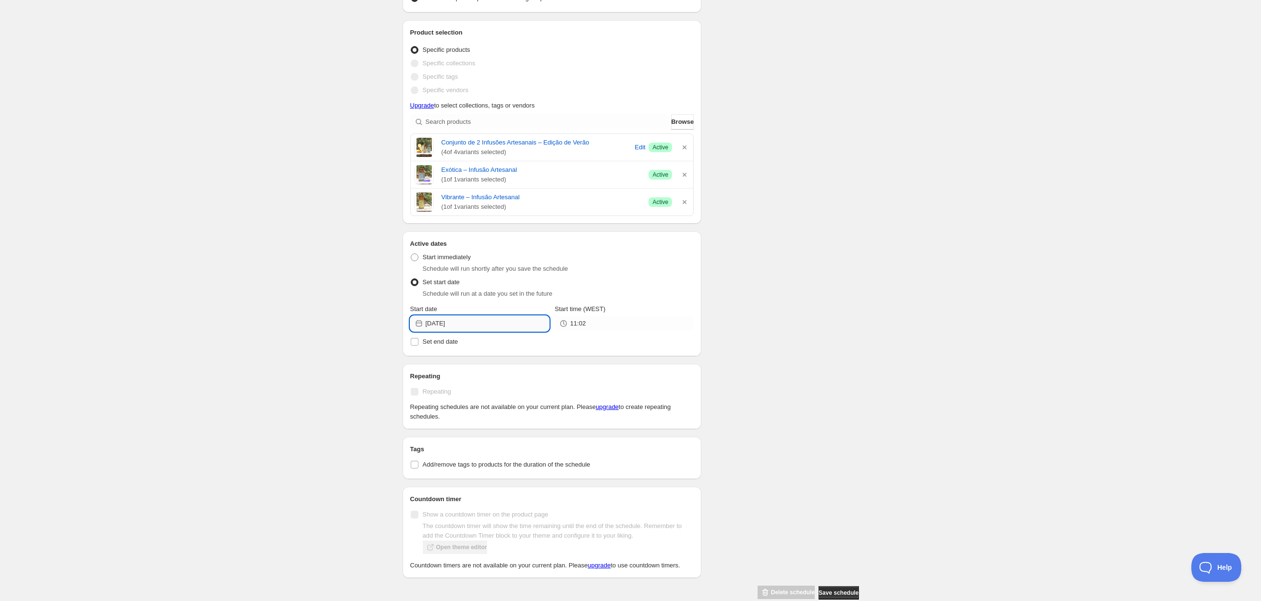
click at [495, 324] on input "2025-09-18" at bounding box center [487, 323] width 123 height 15
click at [514, 409] on span "19" at bounding box center [515, 410] width 10 height 8
type input "[DATE]"
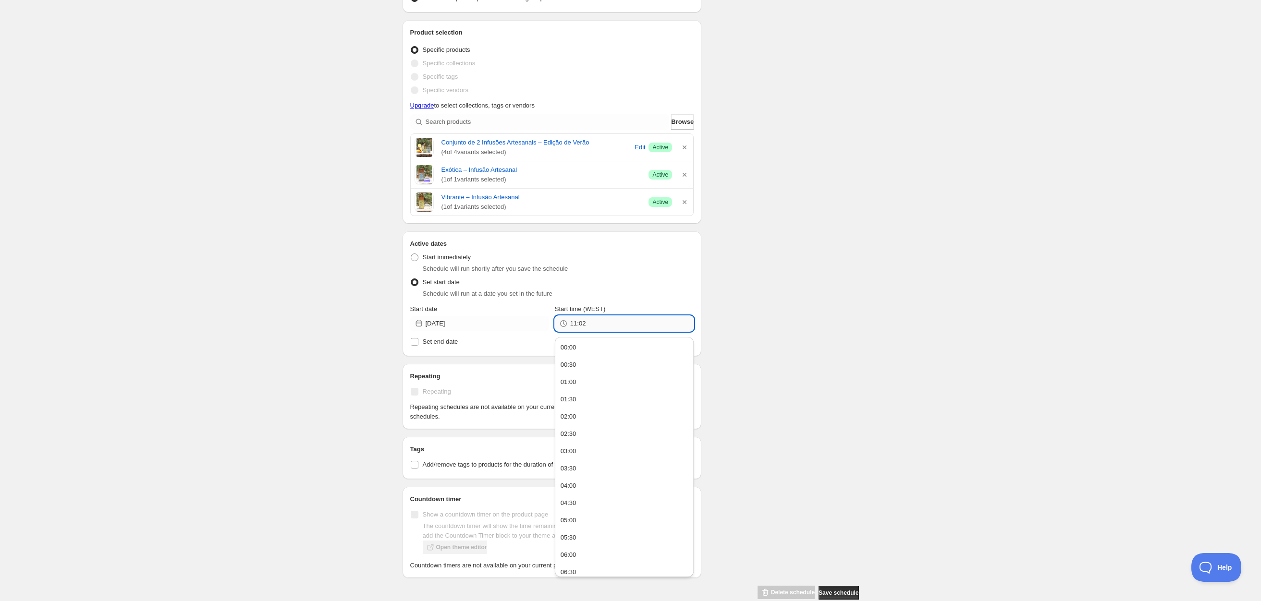
click at [591, 327] on input "11:02" at bounding box center [631, 323] width 123 height 15
click at [584, 492] on button "10:00" at bounding box center [624, 549] width 133 height 15
type input "10:00"
click at [449, 347] on span "Set end date" at bounding box center [441, 342] width 36 height 10
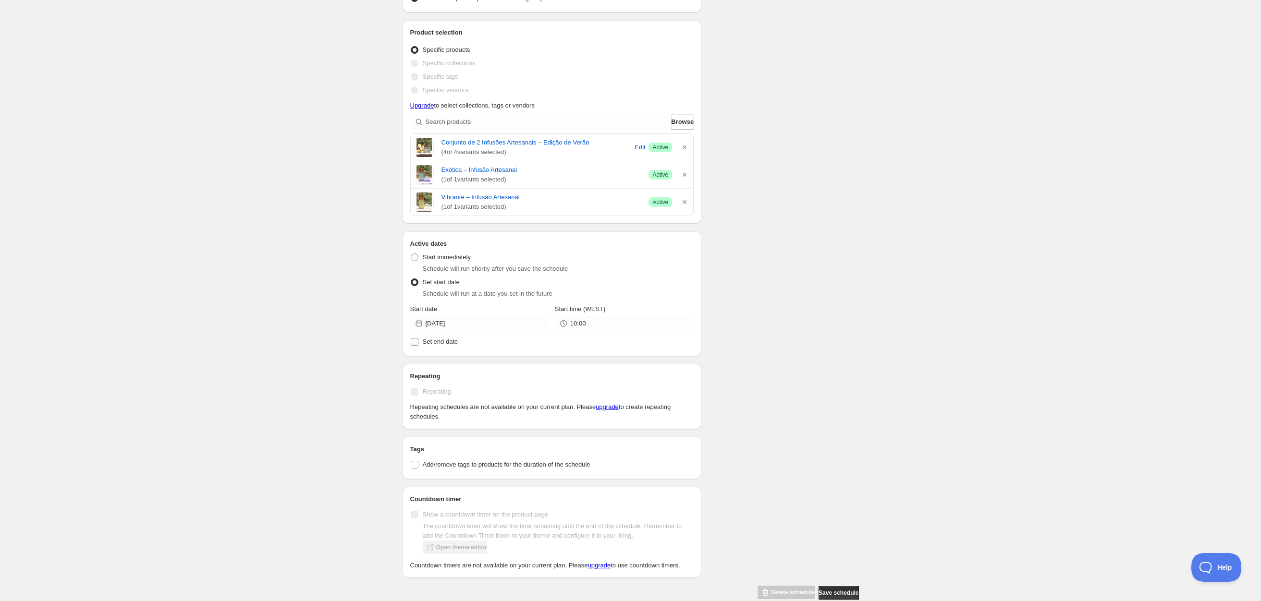
click at [418, 346] on input "Set end date" at bounding box center [415, 342] width 8 height 8
checkbox input "true"
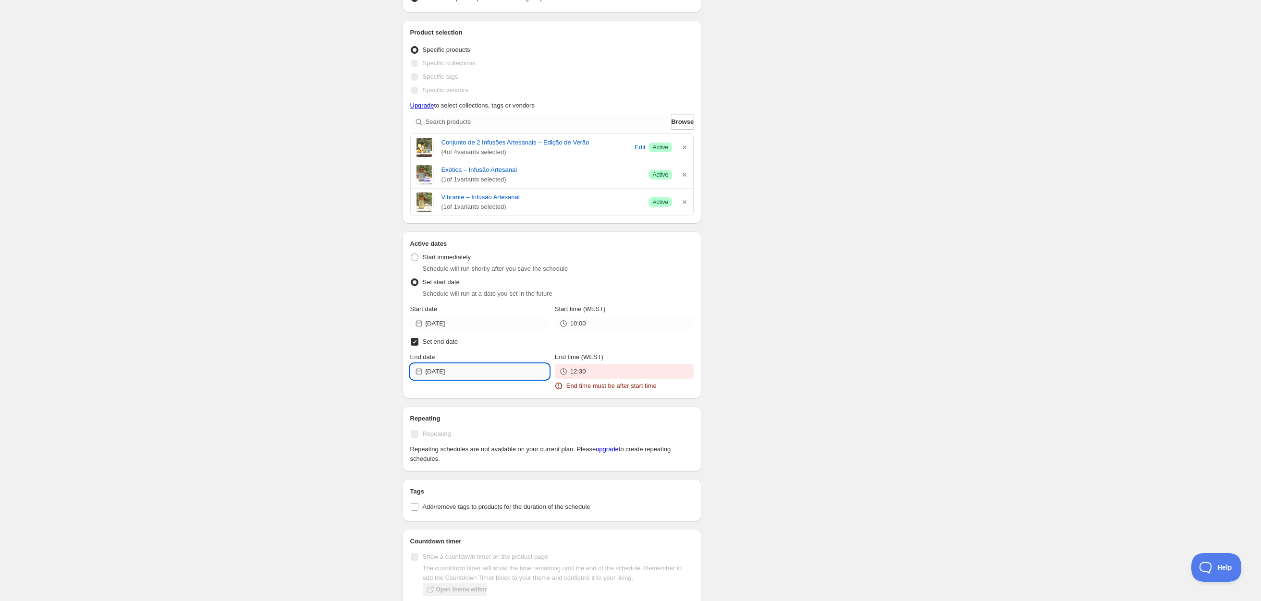
click at [466, 372] on input "2025-09-18" at bounding box center [487, 371] width 123 height 15
click at [536, 397] on icon "Show next month, October 2025" at bounding box center [537, 398] width 10 height 10
click at [418, 398] on icon "Show previous month, September 2025" at bounding box center [422, 398] width 10 height 10
click at [446, 472] on span "22" at bounding box center [444, 474] width 10 height 8
type input "2025-09-22"
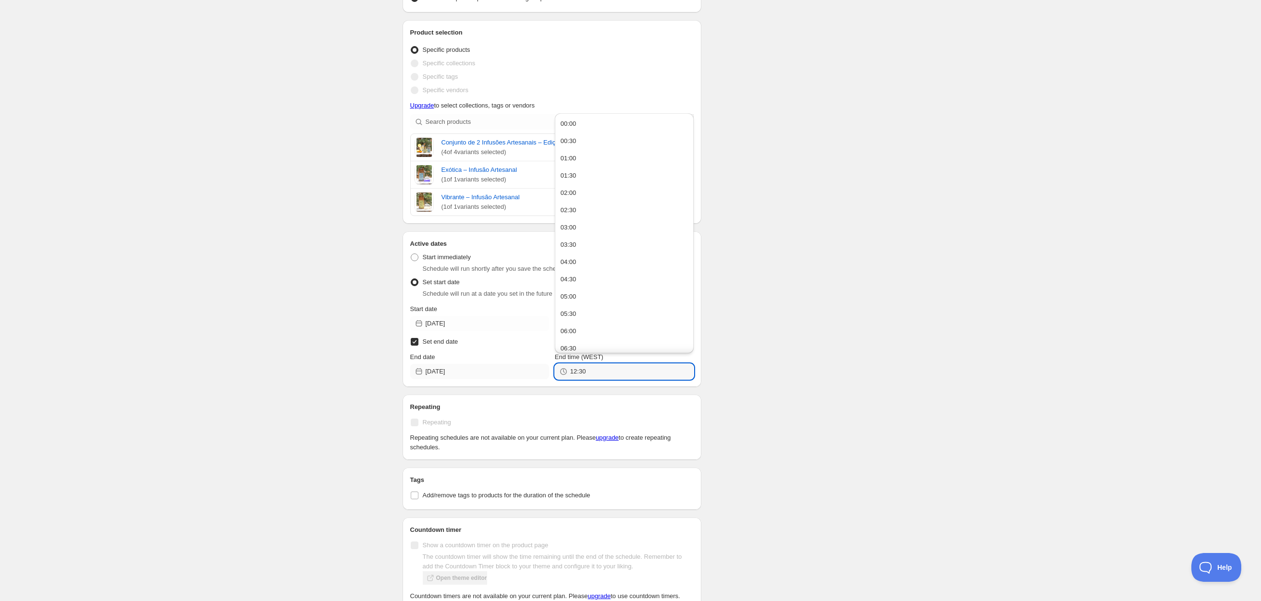
drag, startPoint x: 607, startPoint y: 375, endPoint x: 538, endPoint y: 380, distance: 69.3
click at [538, 380] on div "End date 2025-09-22 End time (WEST) 12:30" at bounding box center [552, 366] width 284 height 27
click at [598, 368] on input "12:30" at bounding box center [631, 371] width 123 height 15
click at [594, 121] on button "00:00" at bounding box center [624, 123] width 133 height 15
type input "00:00"
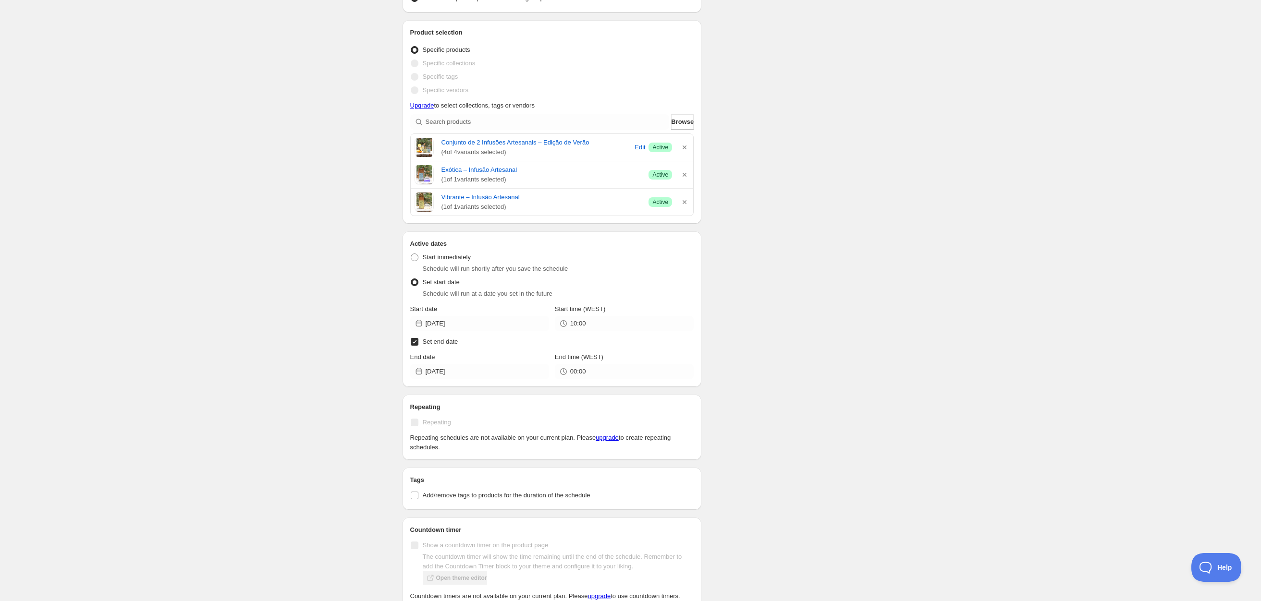
click at [359, 315] on div "Fim de Verão. This page is ready Fim de Verão Duplicate Activate Deactivate Mor…" at bounding box center [630, 196] width 1261 height 909
click at [461, 372] on input "2025-09-22" at bounding box center [487, 371] width 123 height 15
click at [457, 470] on span "23" at bounding box center [462, 474] width 10 height 8
type input "[DATE]"
click at [360, 383] on div "Fim de Verão. This page is ready Fim de Verão Duplicate Activate Deactivate Mor…" at bounding box center [630, 196] width 1261 height 909
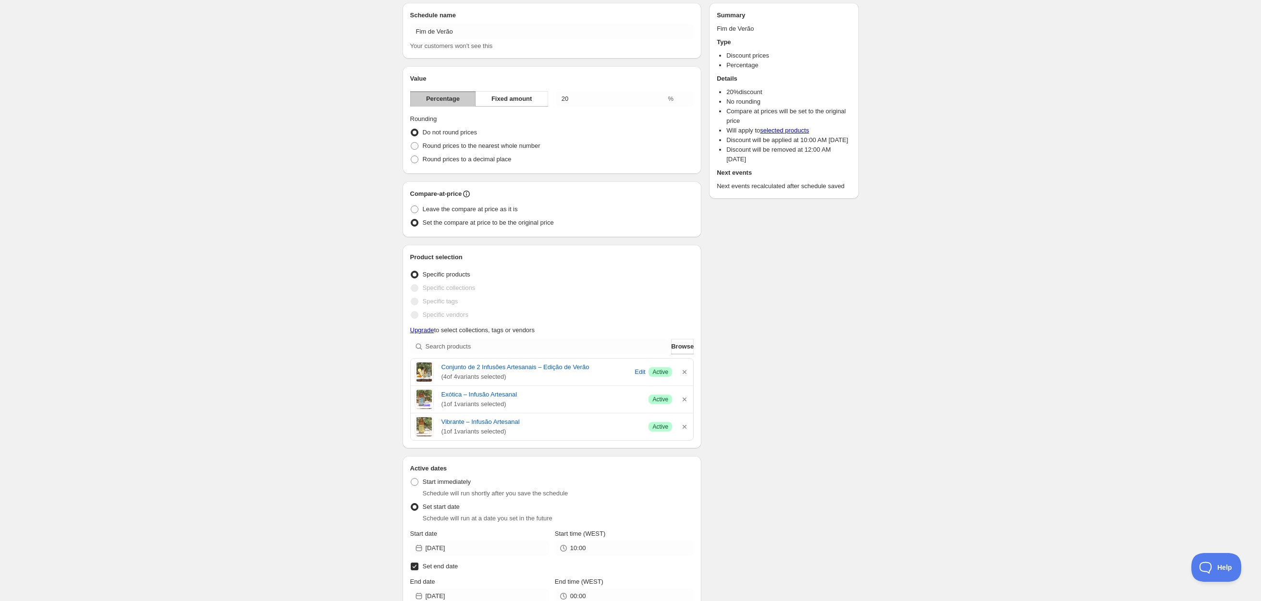
scroll to position [32, 0]
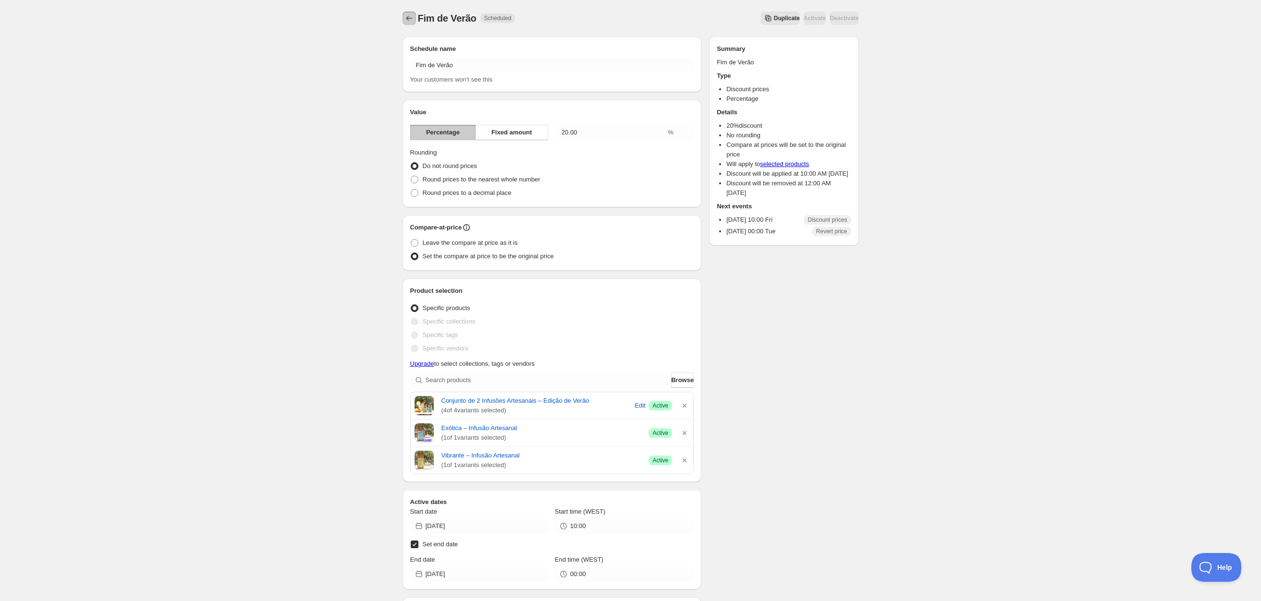
click at [411, 20] on icon "Schedules" at bounding box center [409, 18] width 10 height 10
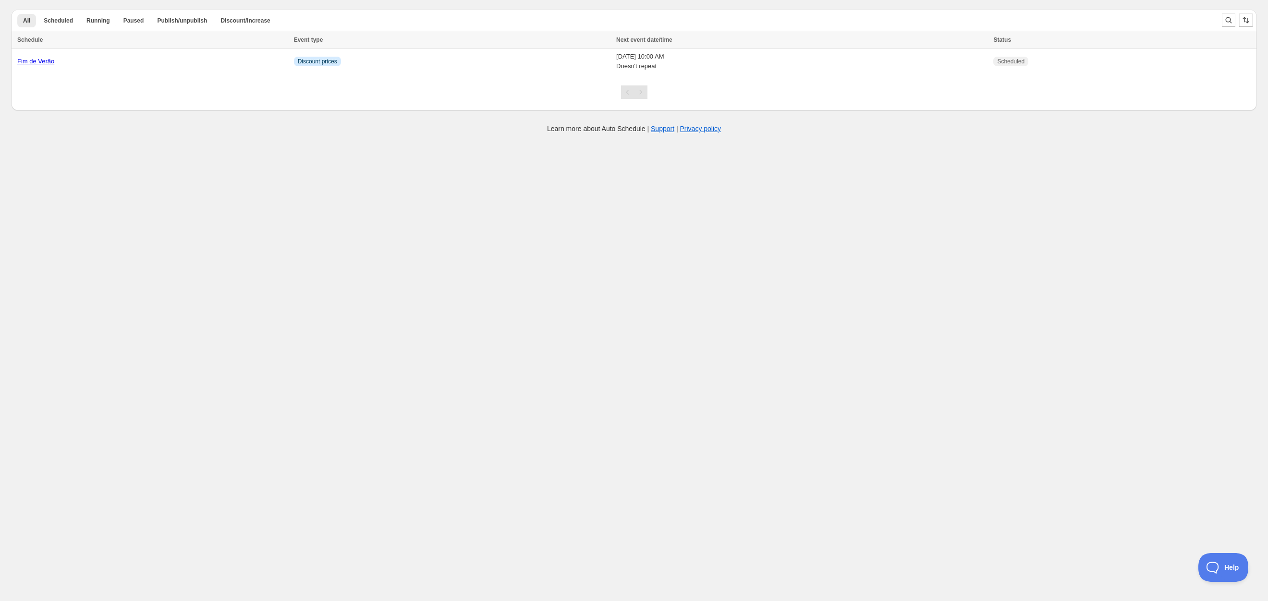
drag, startPoint x: 411, startPoint y: 20, endPoint x: 405, endPoint y: 17, distance: 5.8
click at [405, 17] on ul "All Scheduled Running Paused Publish/unpublish Discount/increase More views" at bounding box center [612, 19] width 1195 height 13
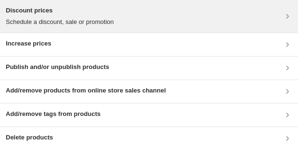
click at [132, 15] on div "Discount prices Schedule a discount, sale or promotion" at bounding box center [149, 16] width 286 height 21
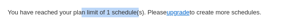
drag, startPoint x: 88, startPoint y: 16, endPoint x: 149, endPoint y: 12, distance: 61.1
click at [150, 13] on p "You have reached your plan limit of 1 schedule(s). Please upgrade to create mor…" at bounding box center [149, 13] width 282 height 10
click at [149, 12] on p "You have reached your plan limit of 1 schedule(s). Please upgrade to create mor…" at bounding box center [149, 13] width 282 height 10
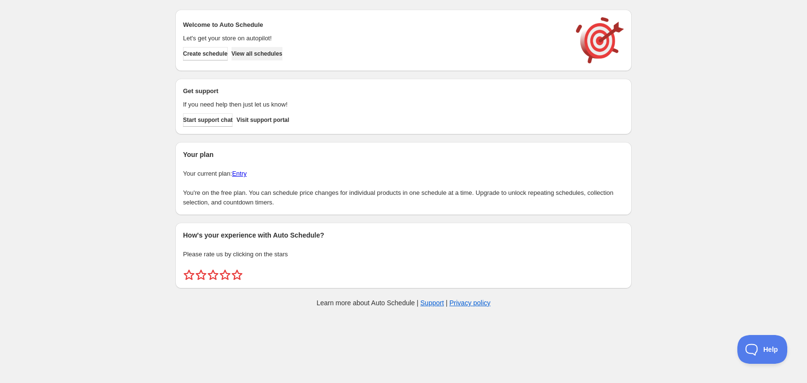
click at [282, 52] on span "View all schedules" at bounding box center [257, 54] width 51 height 8
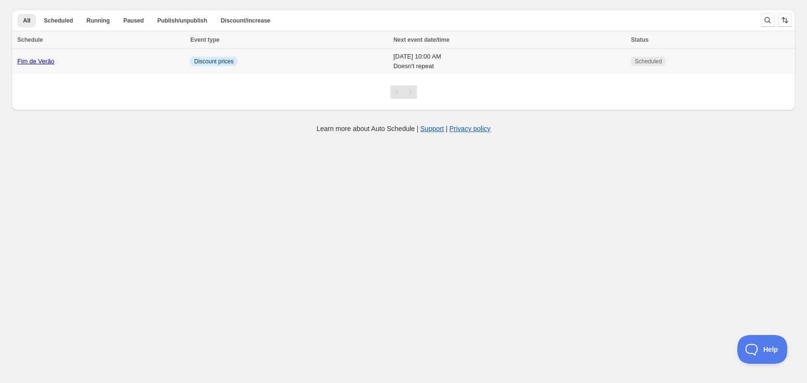
click at [726, 58] on td "Scheduled" at bounding box center [712, 61] width 168 height 25
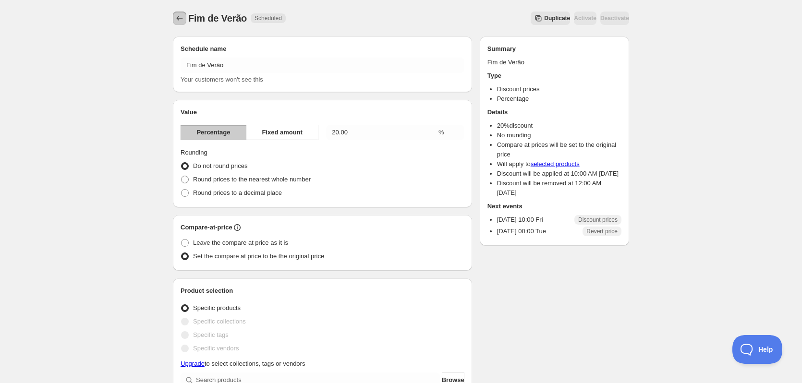
click at [182, 17] on icon "Schedules" at bounding box center [180, 18] width 10 height 10
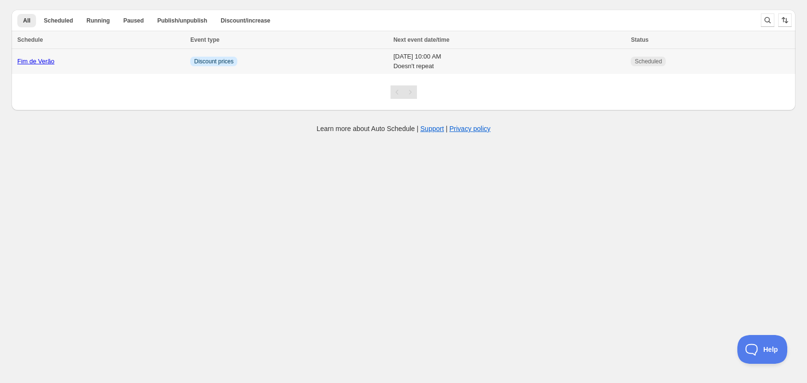
click at [284, 67] on td "Info Discount prices" at bounding box center [288, 61] width 203 height 25
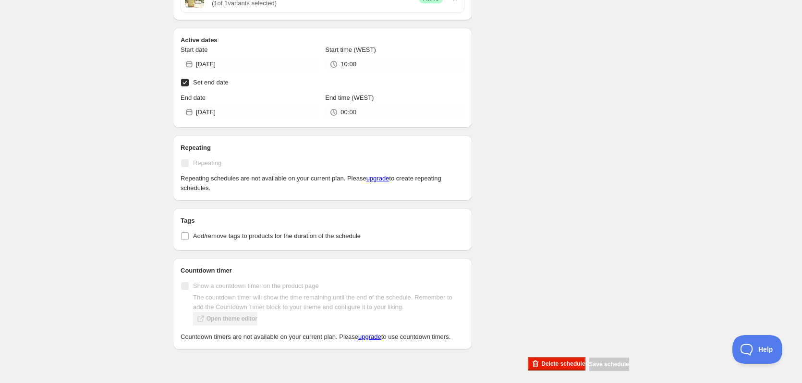
scroll to position [478, 0]
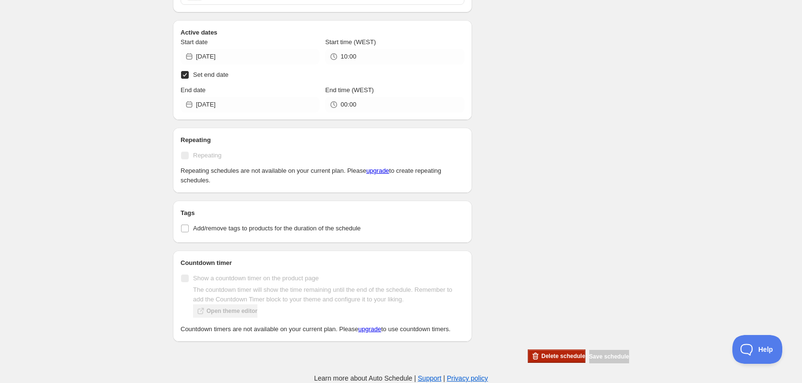
click at [551, 358] on span "Delete schedule" at bounding box center [563, 357] width 44 height 8
